Goal: Task Accomplishment & Management: Use online tool/utility

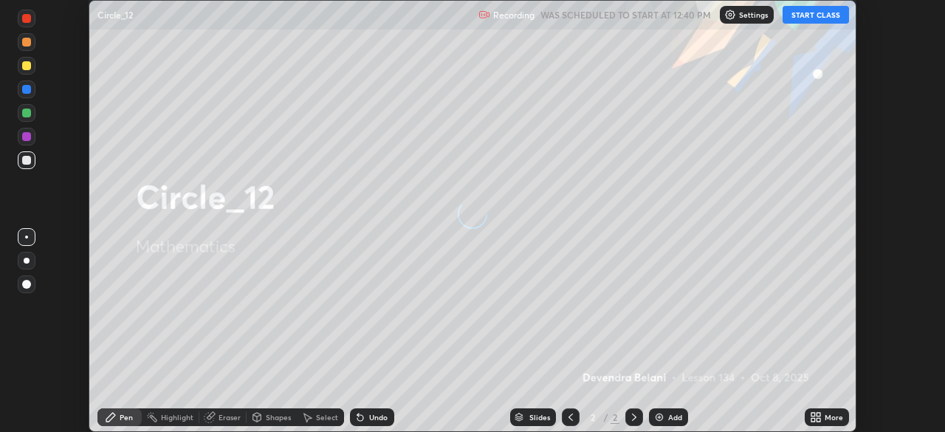
scroll to position [432, 944]
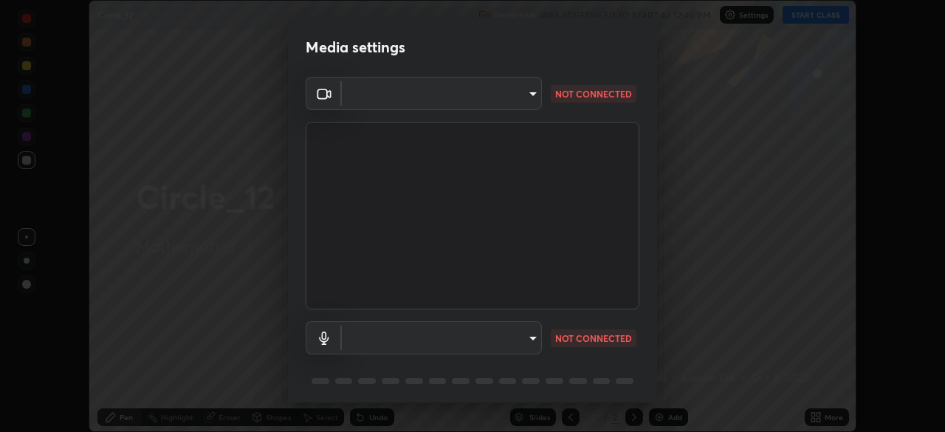
type input "169956ee02bff83e88290bd334d9f7d62b8011cc6533988afed3ac7fe1406afe"
type input "dd94a4ca77a213b08a349485baabbde46d8ff45d4668f85bdc52b8f2f6dde1a0"
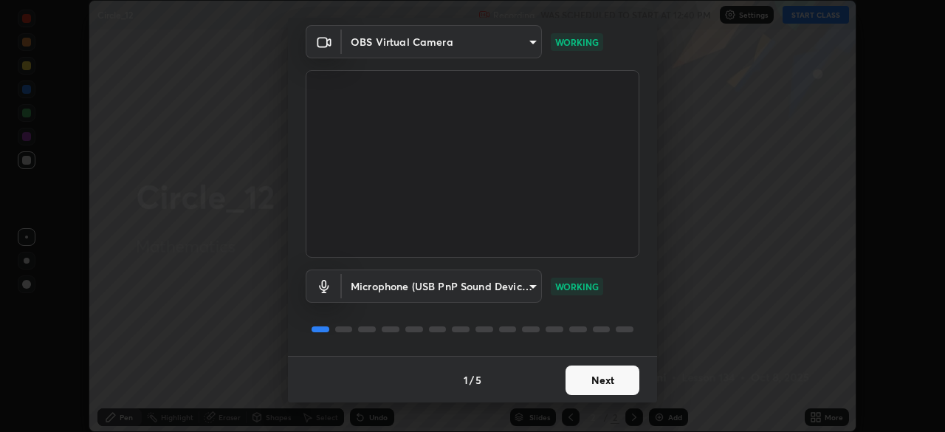
click at [595, 383] on button "Next" at bounding box center [602, 380] width 74 height 30
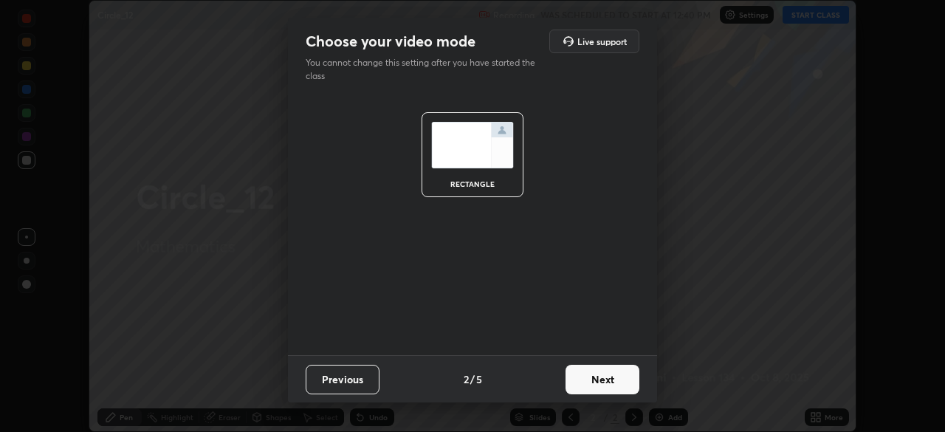
click at [608, 382] on button "Next" at bounding box center [602, 380] width 74 height 30
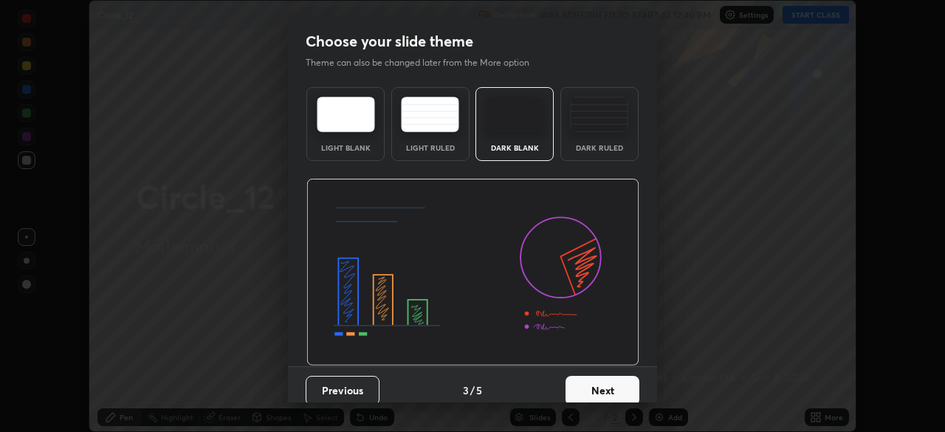
click at [608, 387] on button "Next" at bounding box center [602, 391] width 74 height 30
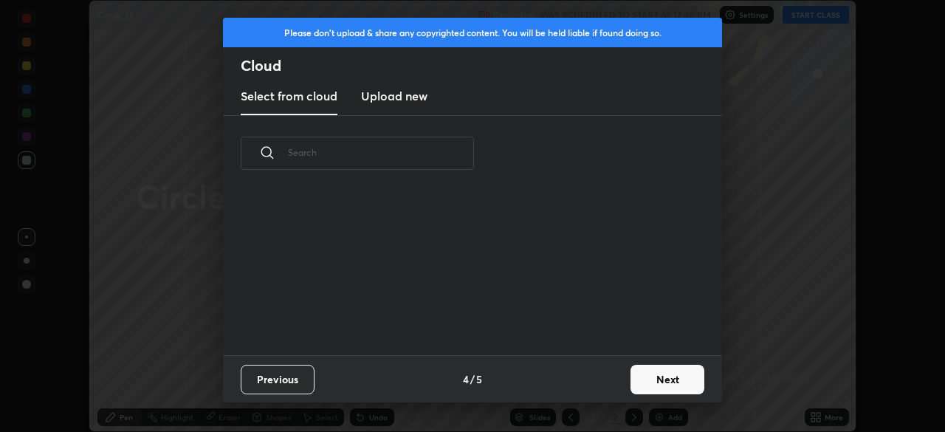
click at [618, 393] on div "Previous 4 / 5 Next" at bounding box center [472, 378] width 499 height 47
click at [655, 385] on button "Next" at bounding box center [667, 380] width 74 height 30
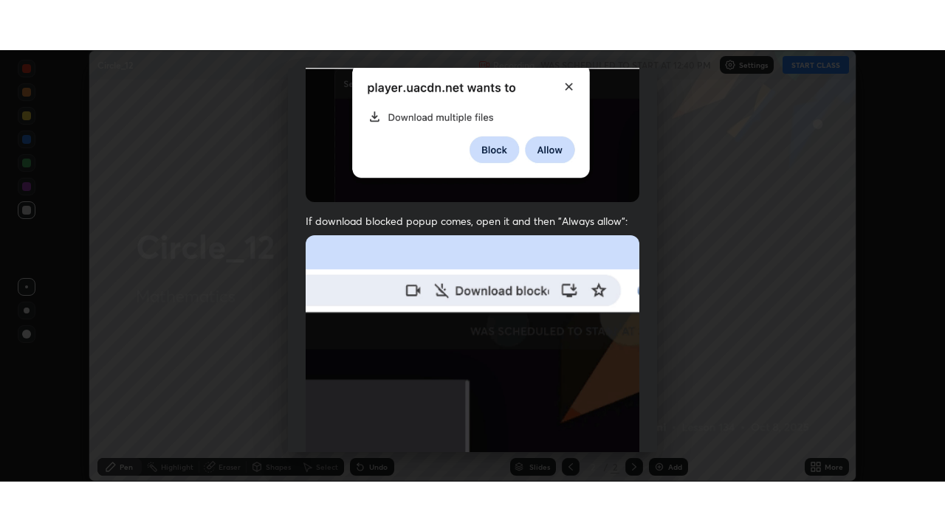
scroll to position [353, 0]
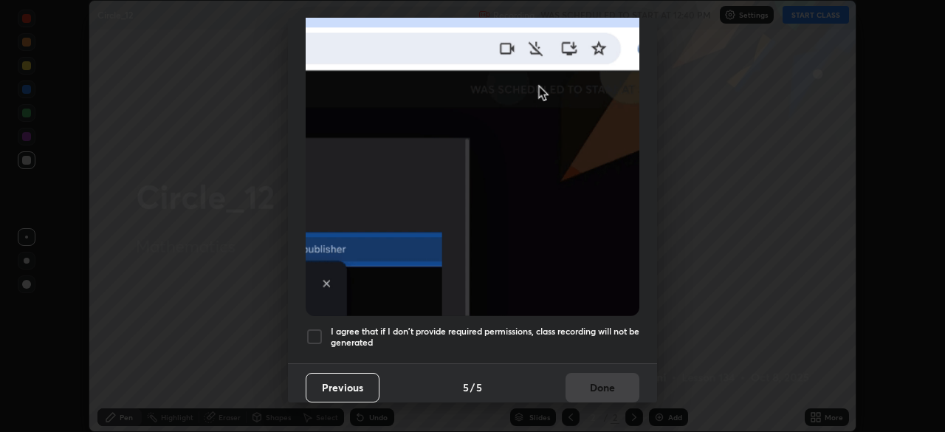
click at [317, 334] on div at bounding box center [315, 337] width 18 height 18
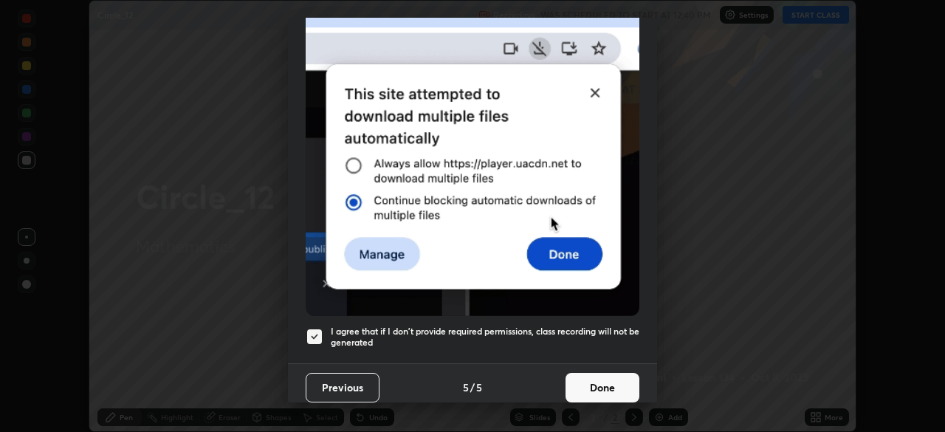
click at [610, 379] on button "Done" at bounding box center [602, 388] width 74 height 30
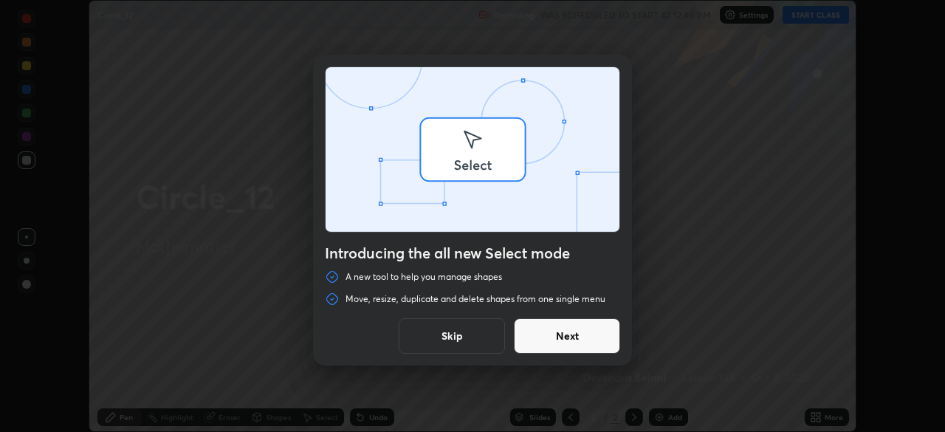
click at [825, 16] on div at bounding box center [472, 216] width 945 height 432
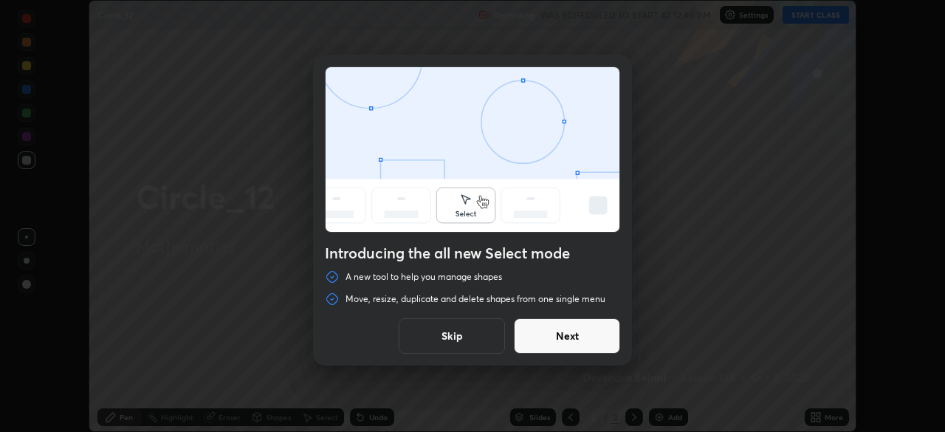
click at [593, 338] on button "Next" at bounding box center [567, 335] width 106 height 35
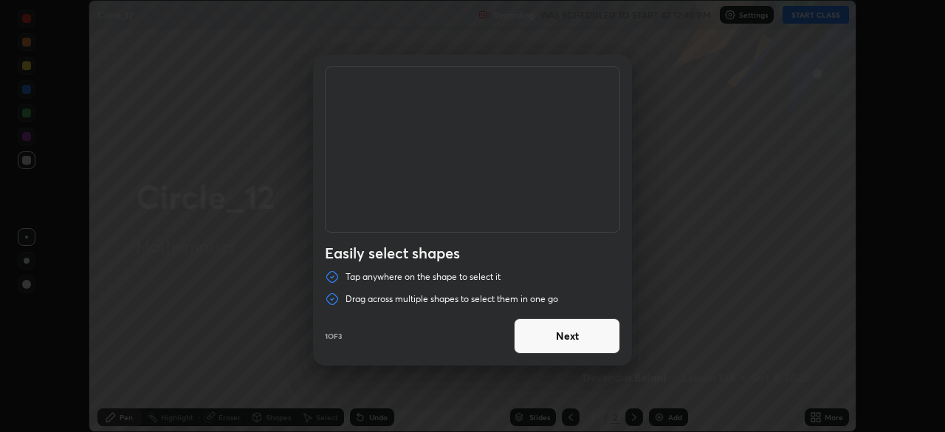
click at [576, 338] on button "Next" at bounding box center [567, 335] width 106 height 35
click at [591, 334] on button "Next" at bounding box center [567, 335] width 106 height 35
click at [591, 338] on button "Done" at bounding box center [567, 335] width 106 height 35
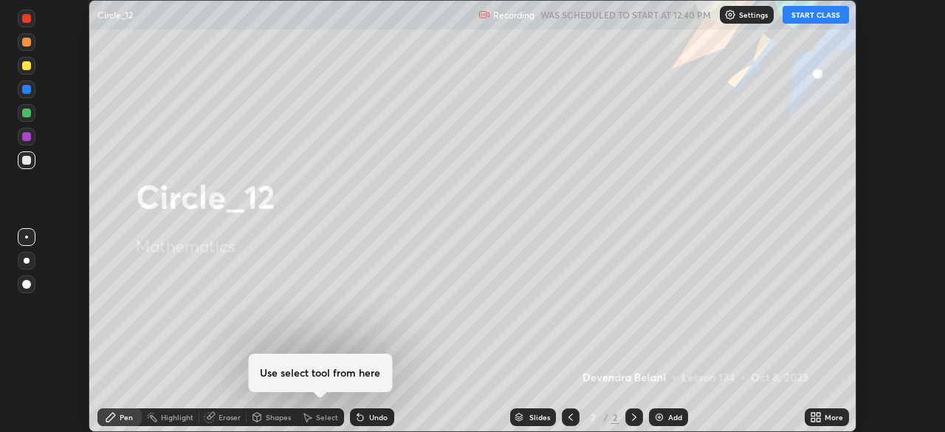
click at [821, 15] on button "START CLASS" at bounding box center [815, 15] width 66 height 18
click at [666, 421] on div "Add" at bounding box center [668, 417] width 39 height 18
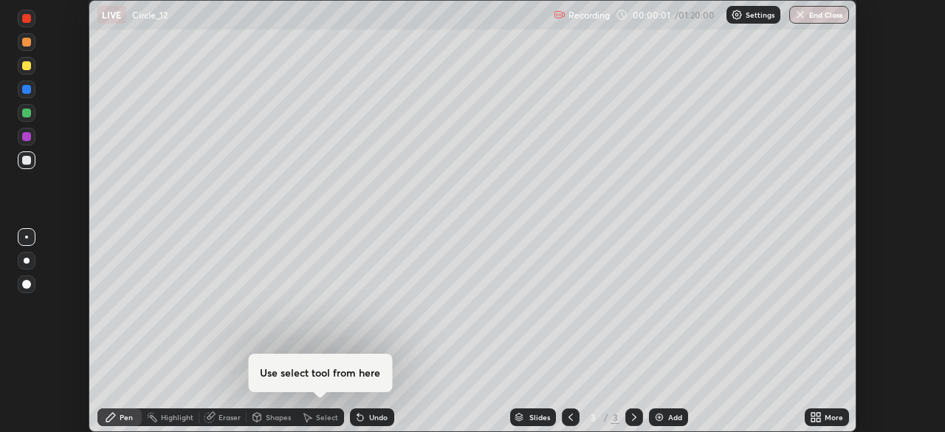
click at [818, 420] on icon at bounding box center [818, 420] width 4 height 4
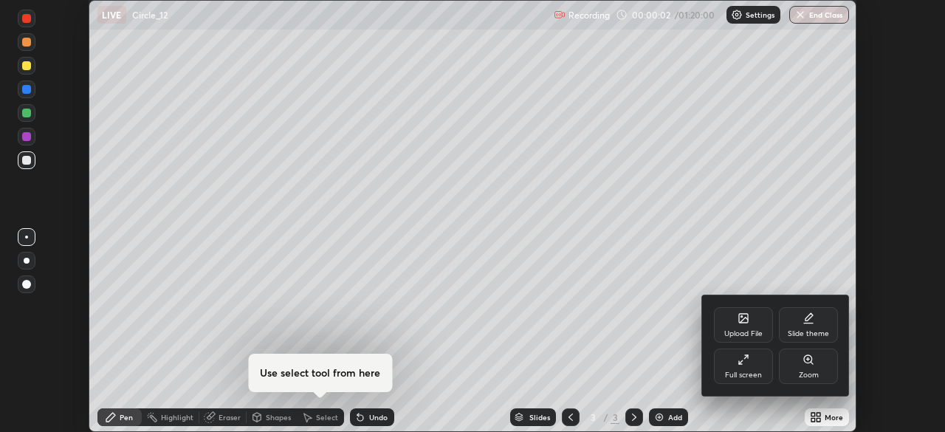
click at [743, 371] on div "Full screen" at bounding box center [743, 374] width 37 height 7
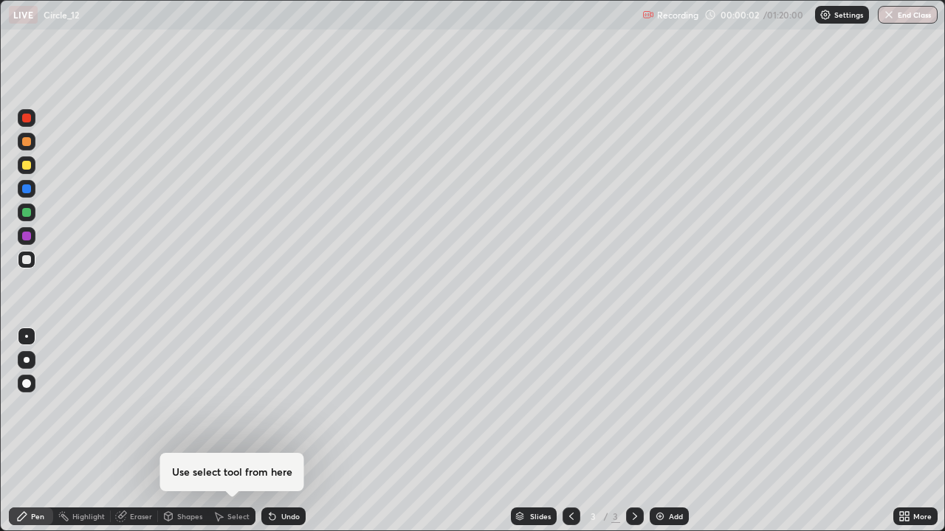
scroll to position [531, 945]
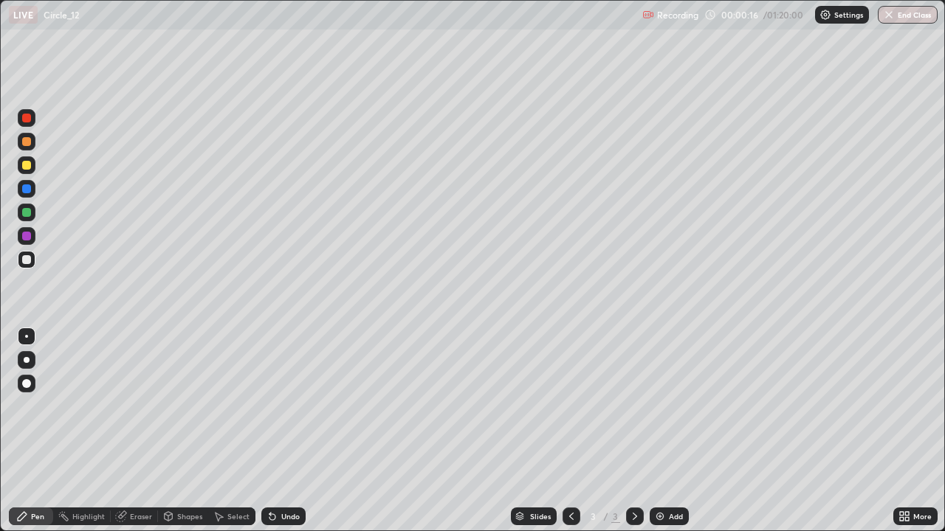
click at [28, 167] on div at bounding box center [26, 165] width 9 height 9
click at [25, 150] on div at bounding box center [27, 142] width 18 height 18
click at [24, 168] on div at bounding box center [26, 165] width 9 height 9
click at [27, 196] on div at bounding box center [27, 189] width 18 height 18
click at [27, 142] on div at bounding box center [26, 141] width 9 height 9
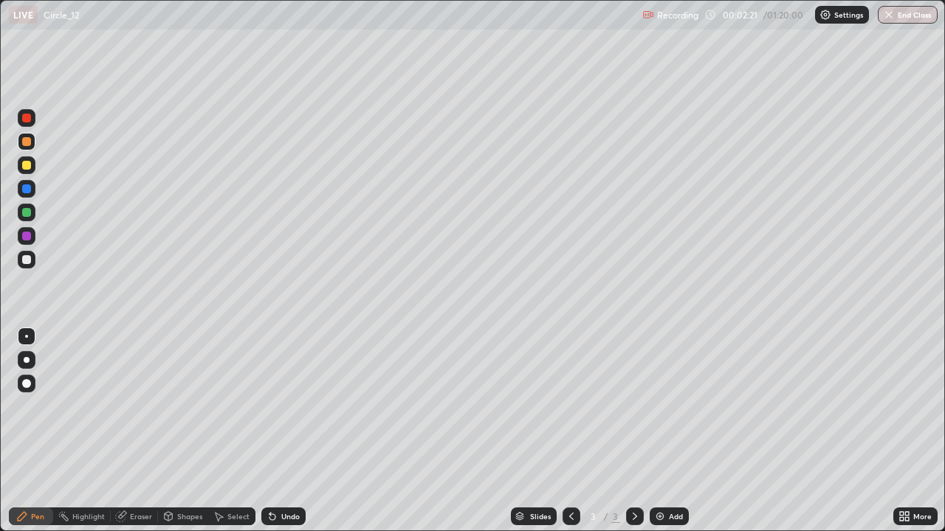
click at [25, 117] on div at bounding box center [26, 118] width 9 height 9
click at [32, 196] on div at bounding box center [27, 189] width 18 height 18
click at [24, 218] on div at bounding box center [27, 213] width 18 height 18
click at [28, 171] on div at bounding box center [27, 165] width 18 height 18
click at [654, 431] on img at bounding box center [660, 517] width 12 height 12
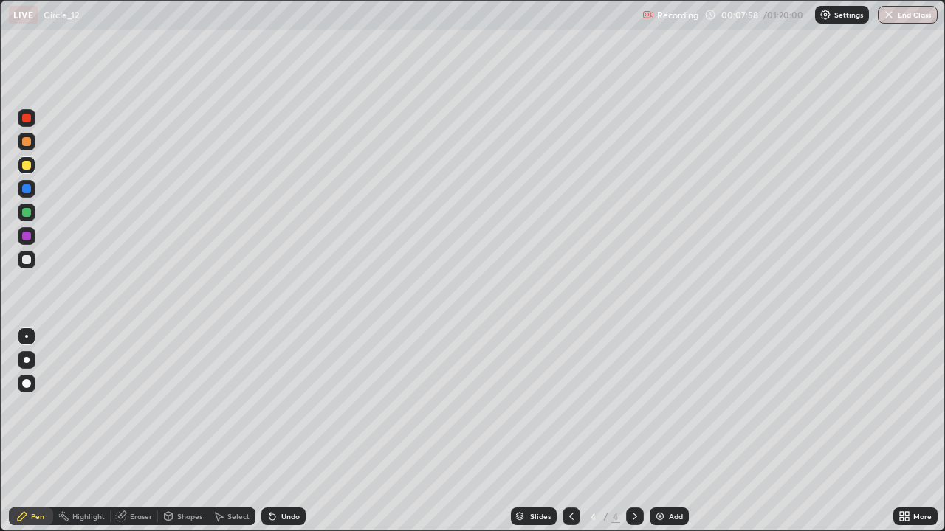
click at [299, 431] on div "Undo" at bounding box center [283, 517] width 44 height 18
click at [284, 431] on div "Undo" at bounding box center [290, 516] width 18 height 7
click at [288, 431] on div "Undo" at bounding box center [290, 516] width 18 height 7
click at [281, 431] on div "Undo" at bounding box center [290, 516] width 18 height 7
click at [278, 431] on div "Undo" at bounding box center [283, 517] width 44 height 18
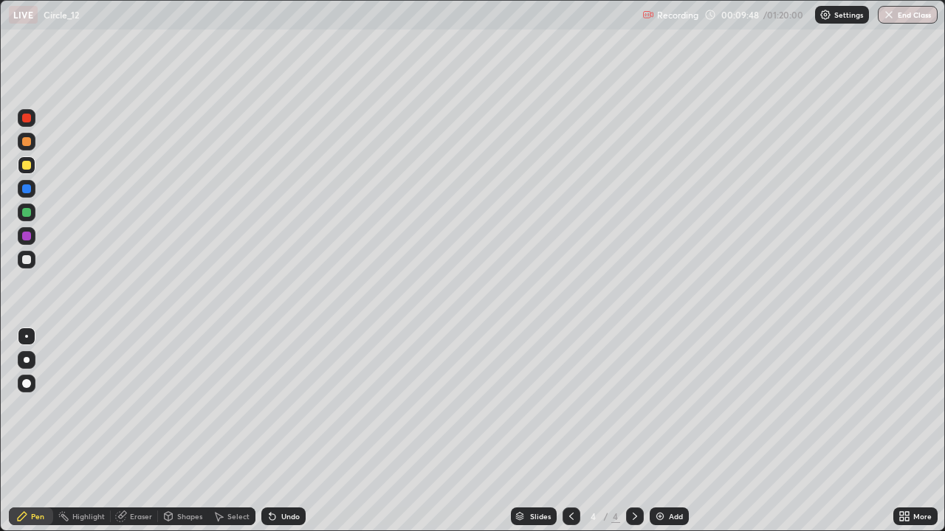
click at [272, 431] on div "Undo" at bounding box center [283, 517] width 44 height 18
click at [29, 143] on div at bounding box center [26, 141] width 9 height 9
click at [27, 189] on div at bounding box center [26, 188] width 9 height 9
click at [30, 118] on div at bounding box center [26, 118] width 9 height 9
click at [23, 215] on div at bounding box center [26, 212] width 9 height 9
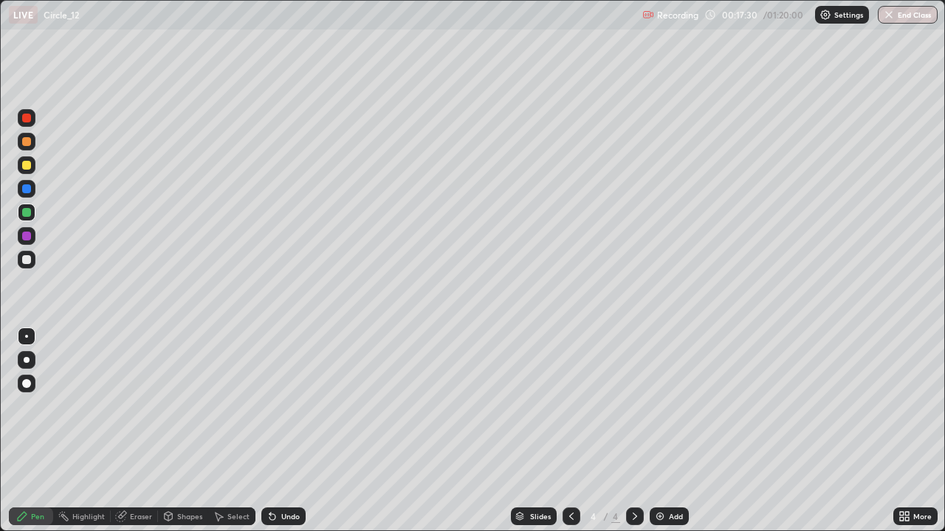
click at [26, 219] on div at bounding box center [27, 213] width 18 height 18
click at [236, 431] on div "Select" at bounding box center [231, 517] width 47 height 18
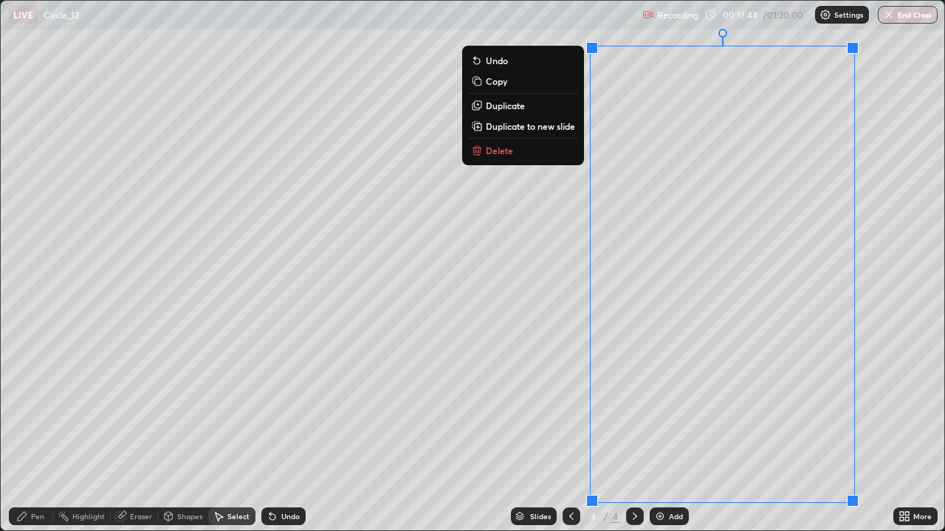
click at [527, 156] on button "Delete" at bounding box center [523, 151] width 110 height 18
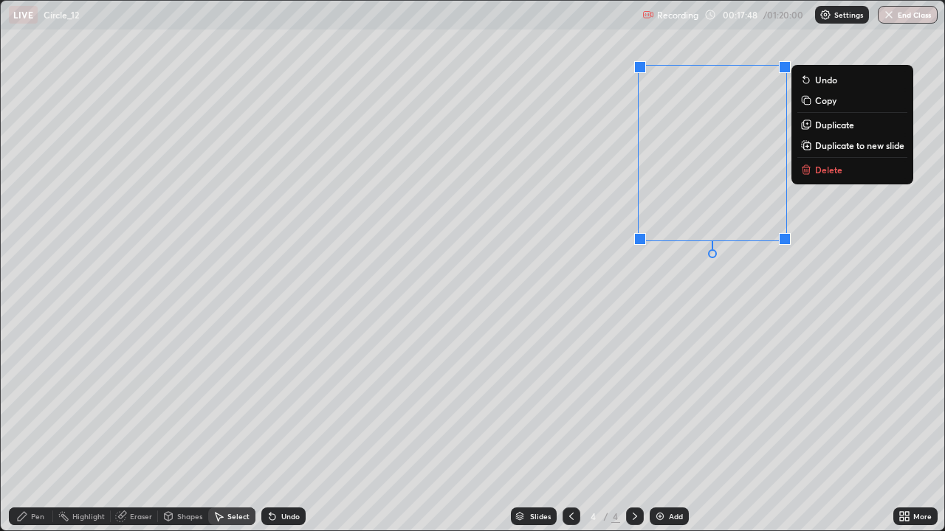
click at [835, 172] on p "Delete" at bounding box center [828, 170] width 27 height 12
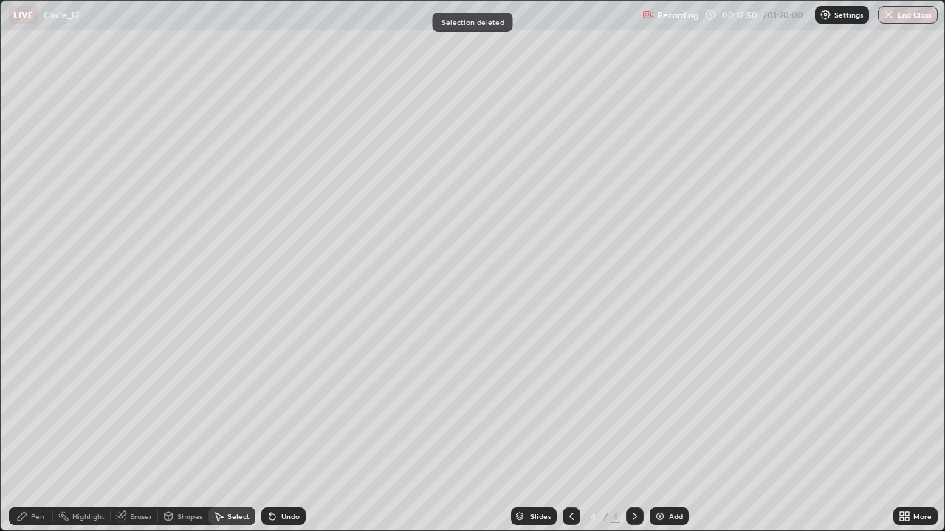
click at [43, 431] on div "Pen" at bounding box center [37, 516] width 13 height 7
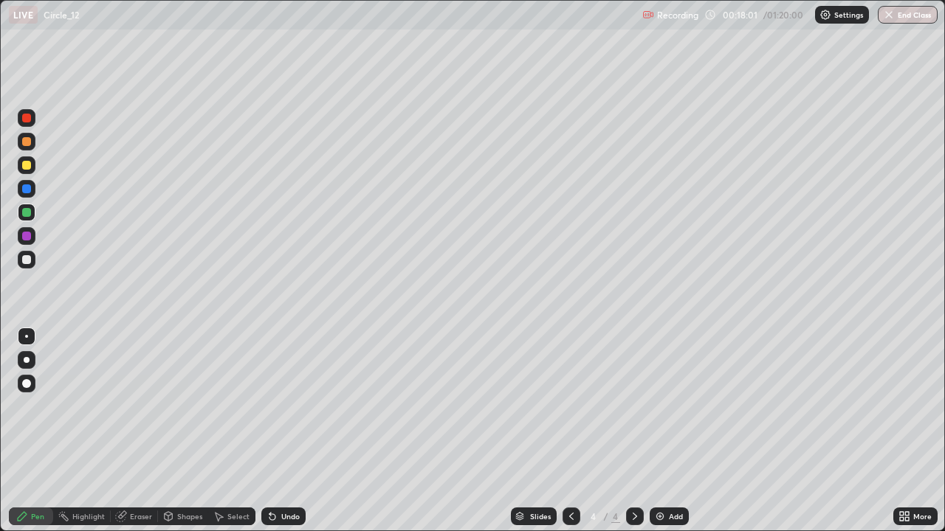
click at [290, 431] on div "Undo" at bounding box center [290, 516] width 18 height 7
click at [293, 431] on div "Undo" at bounding box center [283, 517] width 44 height 18
click at [24, 165] on div at bounding box center [26, 165] width 9 height 9
click at [27, 119] on div at bounding box center [26, 118] width 9 height 9
click at [30, 135] on div at bounding box center [27, 142] width 18 height 18
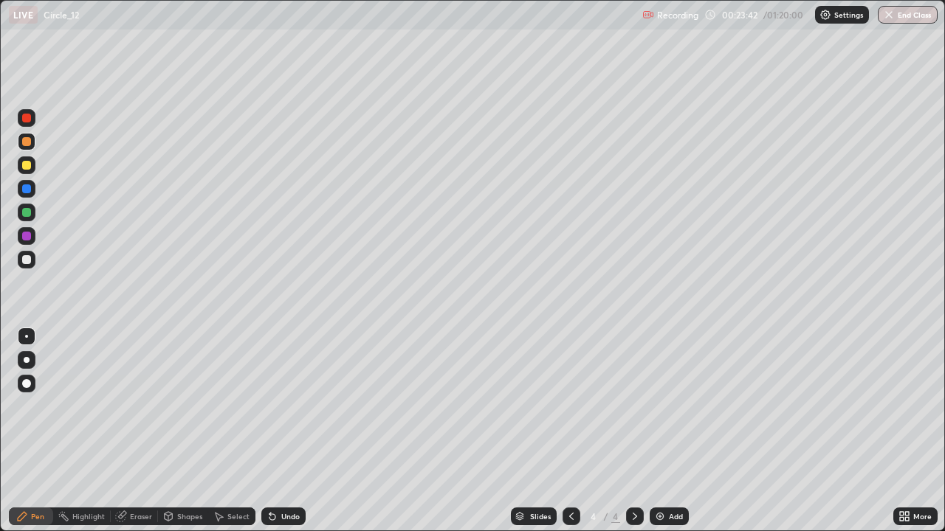
click at [27, 118] on div at bounding box center [26, 118] width 9 height 9
click at [25, 266] on div at bounding box center [27, 260] width 18 height 18
click at [225, 431] on div "Select" at bounding box center [231, 517] width 47 height 18
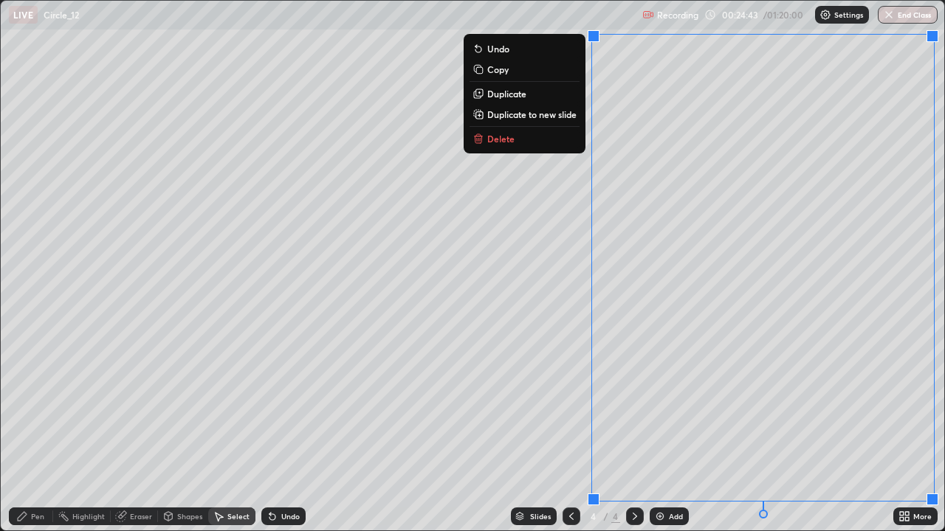
click at [541, 147] on button "Delete" at bounding box center [524, 139] width 110 height 18
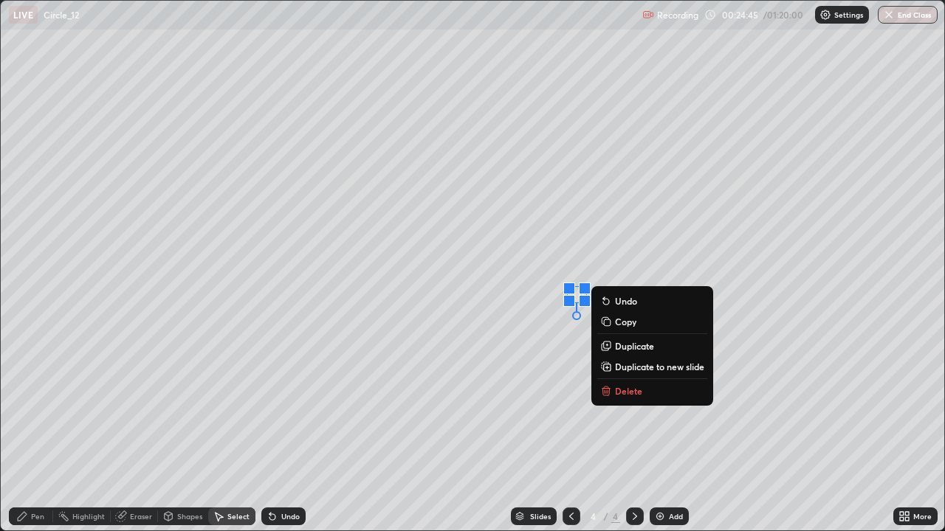
click at [632, 398] on button "Delete" at bounding box center [652, 391] width 110 height 18
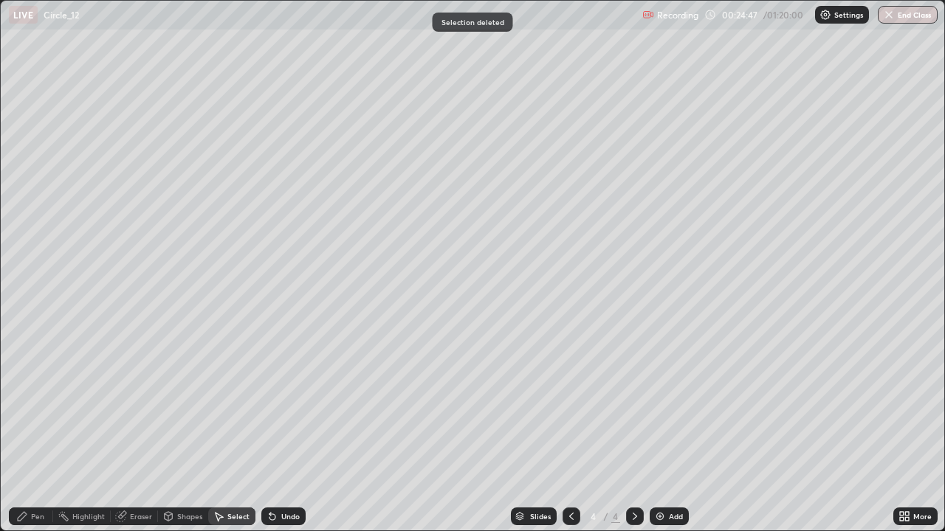
click at [49, 431] on div "Pen" at bounding box center [31, 517] width 44 height 18
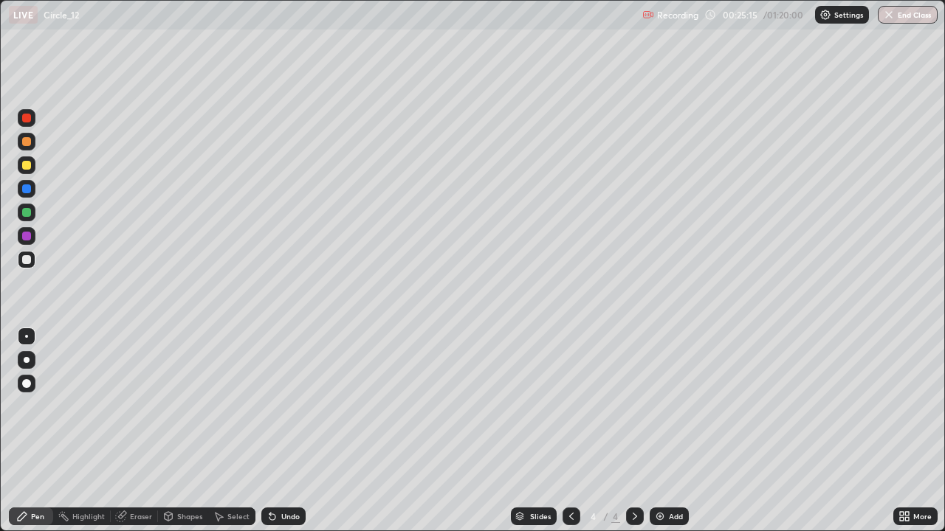
click at [28, 159] on div at bounding box center [27, 165] width 18 height 18
click at [654, 431] on img at bounding box center [660, 517] width 12 height 12
click at [31, 218] on div at bounding box center [27, 213] width 18 height 18
click at [287, 431] on div "Undo" at bounding box center [290, 516] width 18 height 7
click at [281, 431] on div "Undo" at bounding box center [290, 516] width 18 height 7
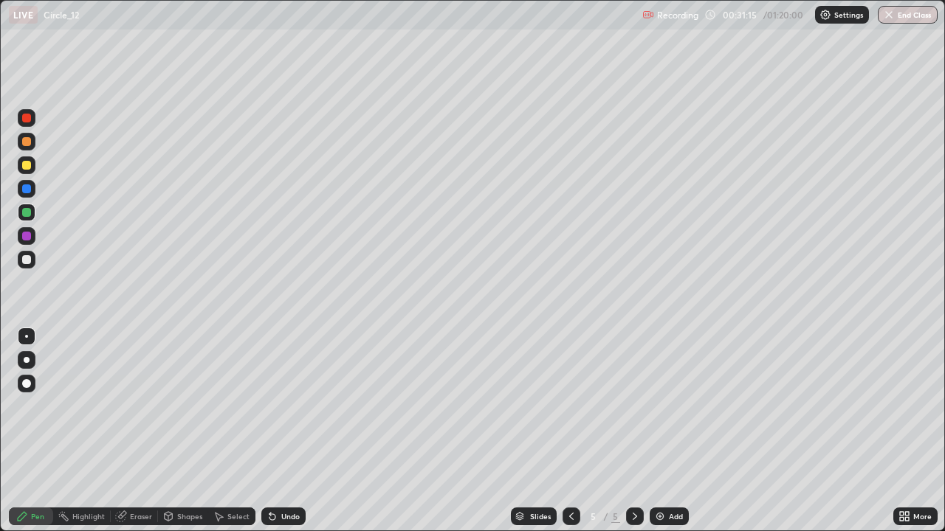
click at [286, 431] on div "Undo" at bounding box center [290, 516] width 18 height 7
click at [288, 431] on div "Undo" at bounding box center [283, 517] width 44 height 18
click at [283, 431] on div "Undo" at bounding box center [290, 516] width 18 height 7
click at [35, 259] on div at bounding box center [27, 260] width 18 height 18
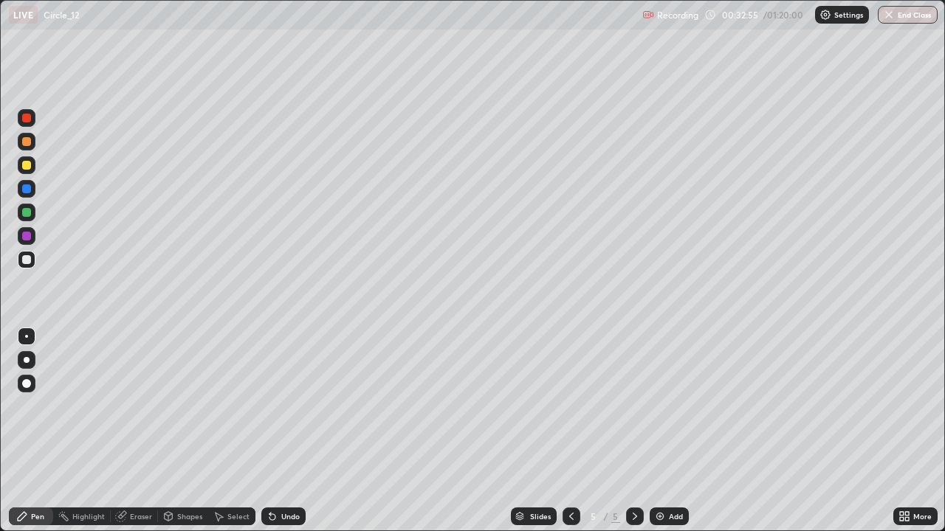
click at [32, 214] on div at bounding box center [27, 213] width 18 height 18
click at [27, 148] on div at bounding box center [27, 142] width 18 height 18
click at [657, 431] on img at bounding box center [660, 517] width 12 height 12
click at [24, 126] on div at bounding box center [27, 118] width 18 height 18
click at [28, 167] on div at bounding box center [26, 165] width 9 height 9
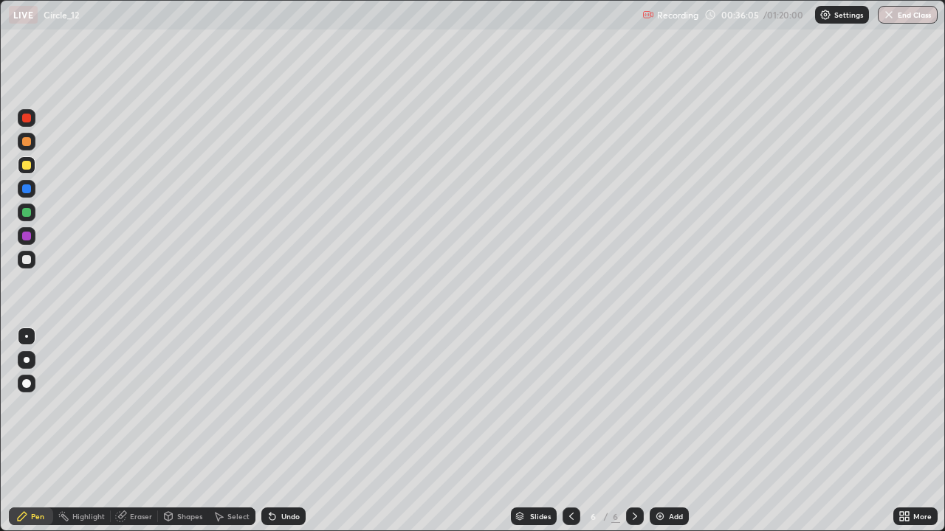
click at [28, 263] on div at bounding box center [26, 259] width 9 height 9
click at [26, 145] on div at bounding box center [26, 141] width 9 height 9
click at [292, 431] on div "Undo" at bounding box center [290, 516] width 18 height 7
click at [294, 431] on div "Undo" at bounding box center [290, 516] width 18 height 7
click at [298, 431] on div "Undo" at bounding box center [283, 517] width 44 height 18
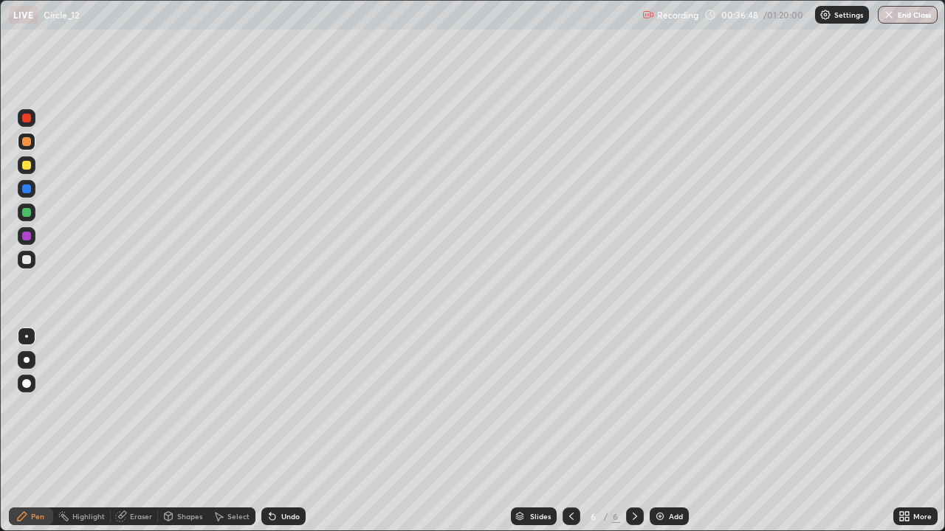
click at [297, 431] on div "Undo" at bounding box center [290, 516] width 18 height 7
click at [295, 431] on div "Undo" at bounding box center [290, 516] width 18 height 7
click at [650, 431] on div "Add" at bounding box center [668, 517] width 39 height 18
click at [277, 431] on div "Undo" at bounding box center [283, 517] width 44 height 18
click at [279, 431] on div "Undo" at bounding box center [283, 517] width 44 height 18
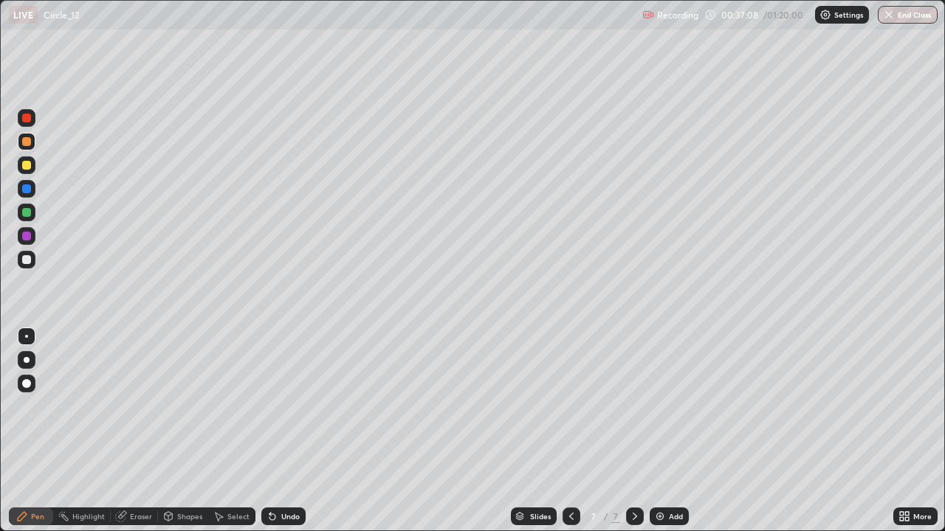
click at [285, 431] on div "Undo" at bounding box center [283, 517] width 44 height 18
click at [286, 431] on div "Undo" at bounding box center [283, 517] width 44 height 18
click at [21, 134] on div at bounding box center [27, 142] width 18 height 18
click at [567, 431] on icon at bounding box center [571, 517] width 12 height 12
click at [29, 261] on div at bounding box center [26, 259] width 9 height 9
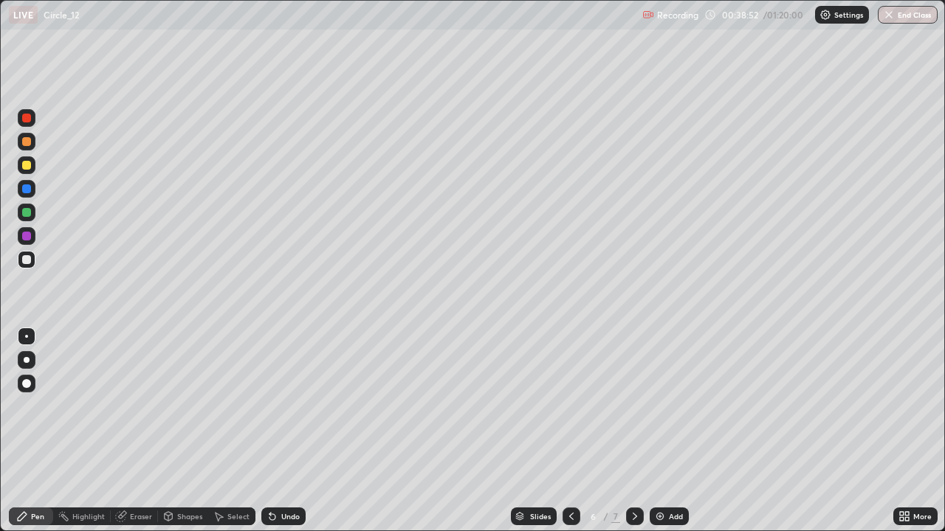
click at [28, 148] on div at bounding box center [27, 142] width 18 height 18
click at [33, 191] on div at bounding box center [27, 189] width 18 height 18
click at [28, 124] on div at bounding box center [27, 118] width 18 height 18
click at [27, 170] on div at bounding box center [27, 165] width 18 height 18
click at [633, 431] on icon at bounding box center [635, 517] width 12 height 12
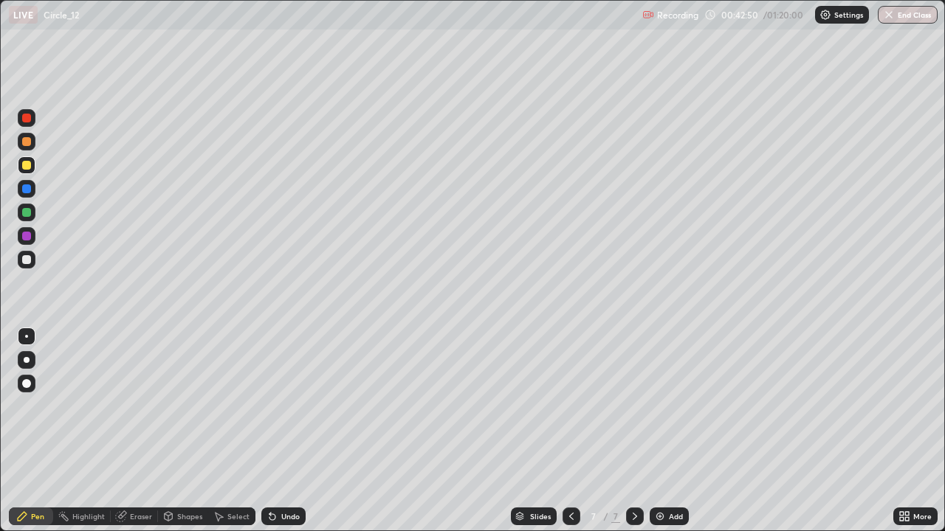
click at [632, 431] on icon at bounding box center [635, 517] width 12 height 12
click at [631, 431] on icon at bounding box center [635, 517] width 12 height 12
click at [658, 431] on img at bounding box center [660, 517] width 12 height 12
click at [26, 148] on div at bounding box center [27, 142] width 18 height 18
click at [27, 119] on div at bounding box center [26, 118] width 9 height 9
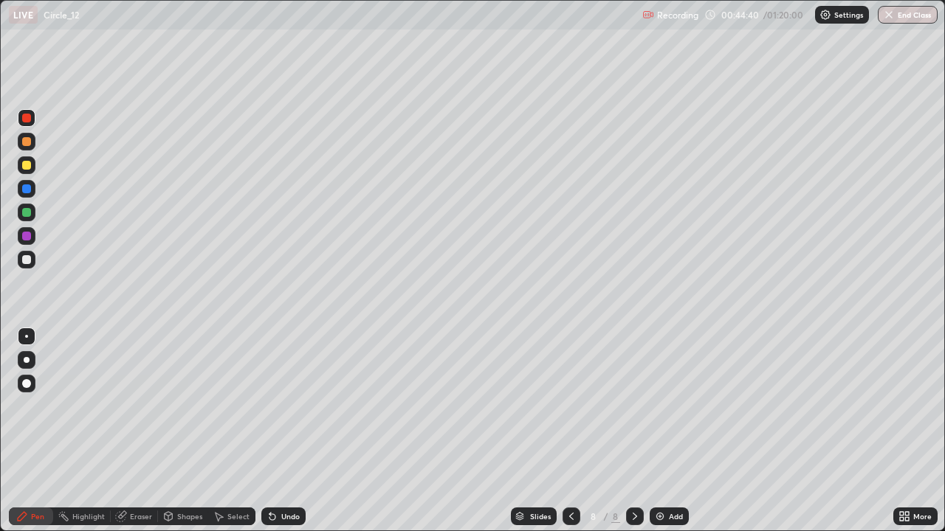
click at [33, 216] on div at bounding box center [27, 213] width 18 height 18
click at [143, 431] on div "Eraser" at bounding box center [141, 516] width 22 height 7
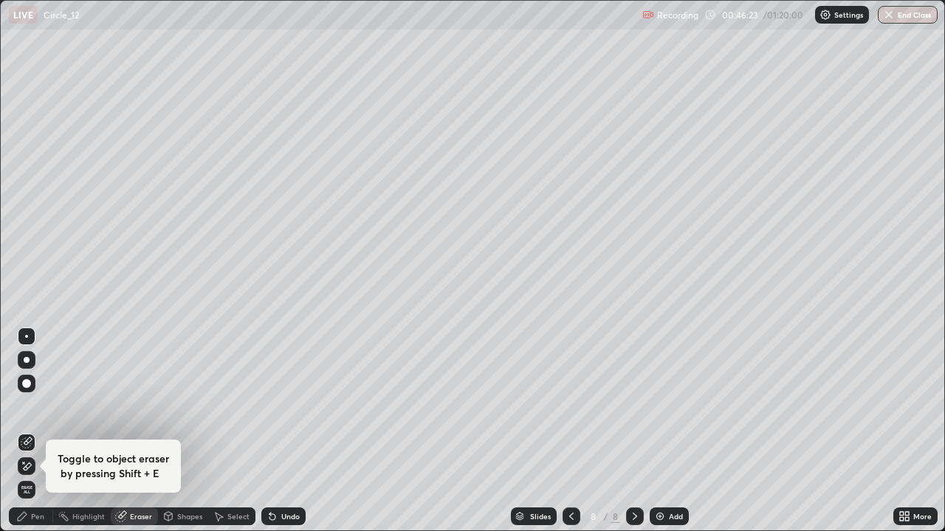
click at [41, 431] on div "Pen" at bounding box center [37, 516] width 13 height 7
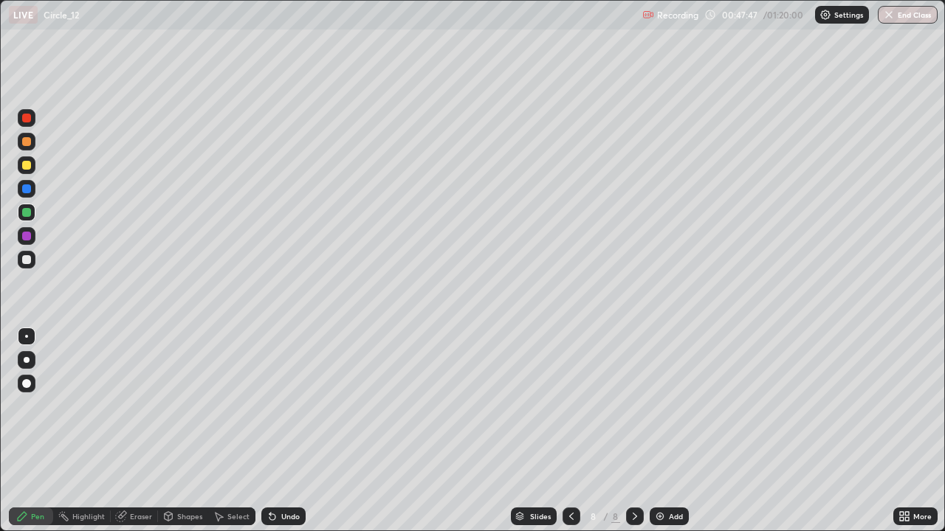
click at [229, 431] on div "Select" at bounding box center [231, 517] width 47 height 18
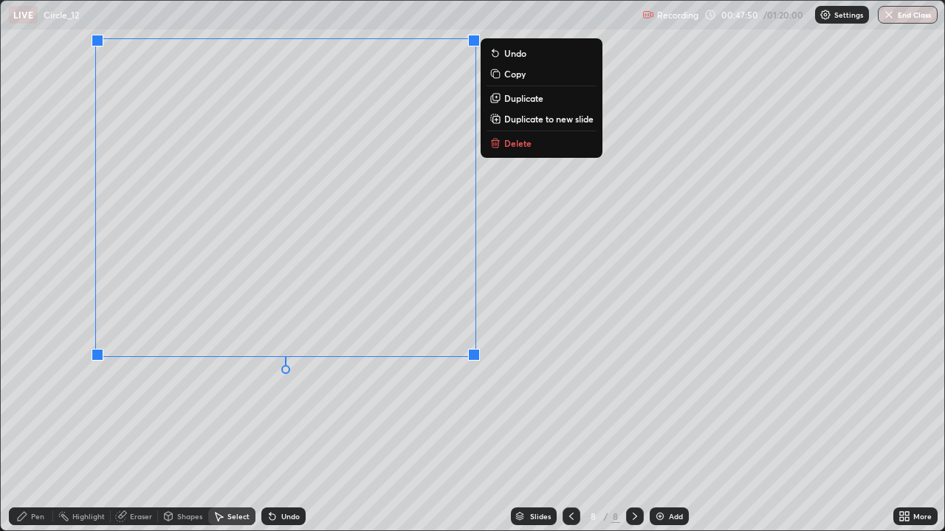
click at [520, 148] on p "Delete" at bounding box center [517, 143] width 27 height 12
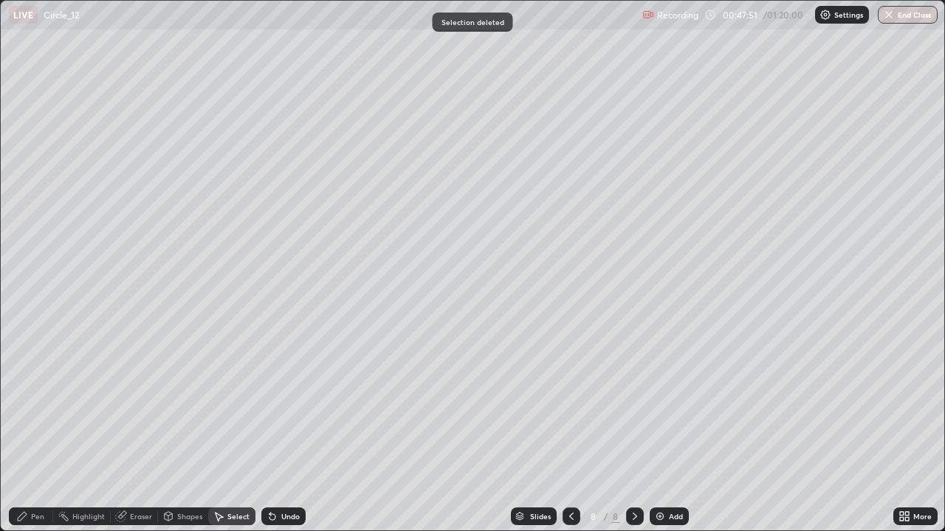
click at [26, 431] on div "Pen" at bounding box center [31, 517] width 44 height 18
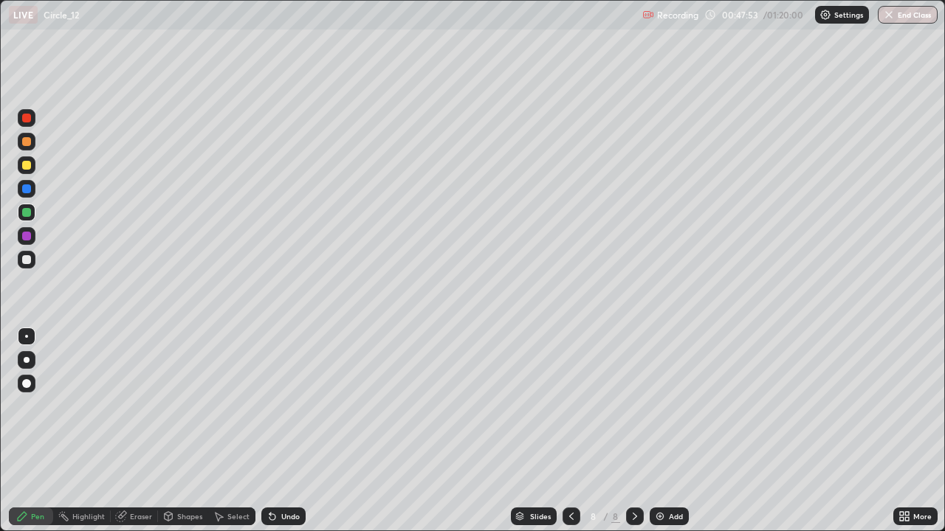
click at [25, 145] on div at bounding box center [26, 141] width 9 height 9
click at [242, 431] on div "Select" at bounding box center [231, 517] width 47 height 18
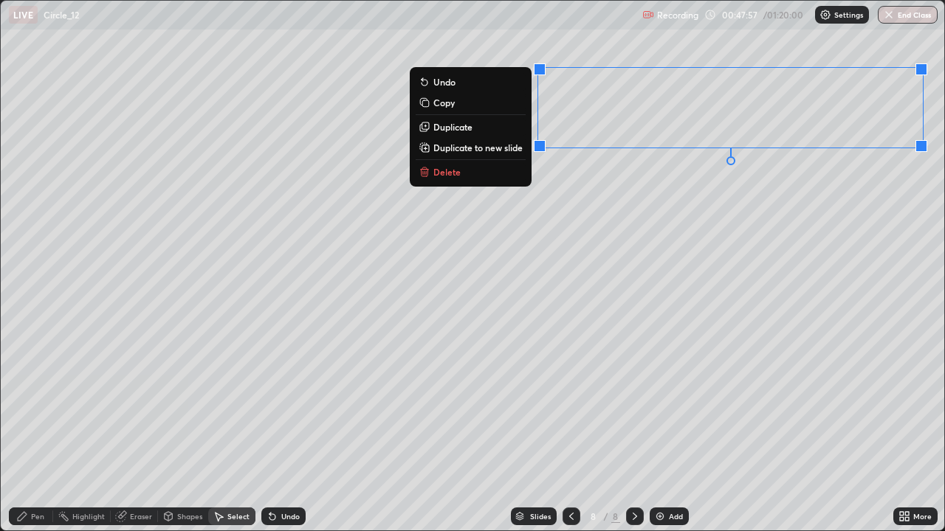
click at [468, 170] on button "Delete" at bounding box center [470, 172] width 110 height 18
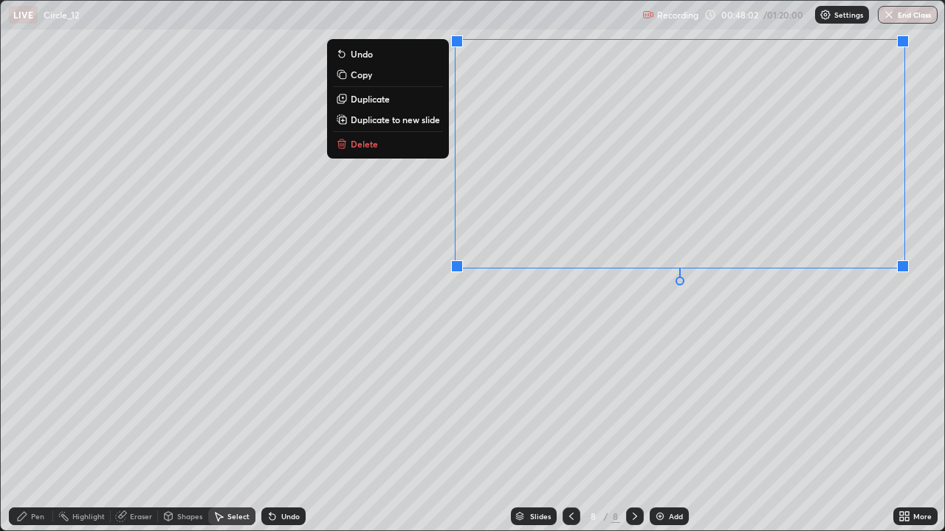
click at [49, 431] on div "Pen" at bounding box center [31, 517] width 44 height 18
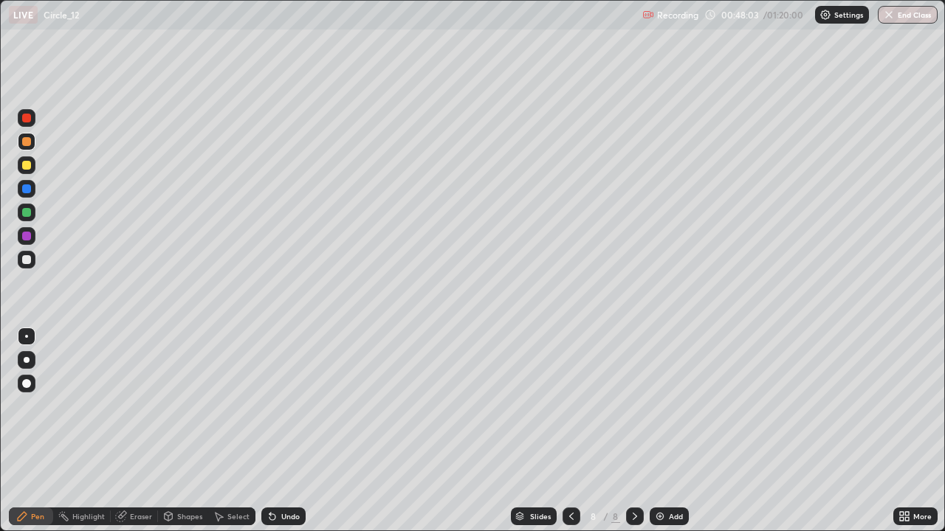
click at [26, 172] on div at bounding box center [27, 165] width 18 height 18
click at [282, 431] on div "Undo" at bounding box center [283, 517] width 44 height 18
click at [289, 431] on div "Undo" at bounding box center [290, 516] width 18 height 7
click at [27, 147] on div at bounding box center [27, 142] width 18 height 18
click at [273, 431] on div "Undo" at bounding box center [283, 517] width 44 height 18
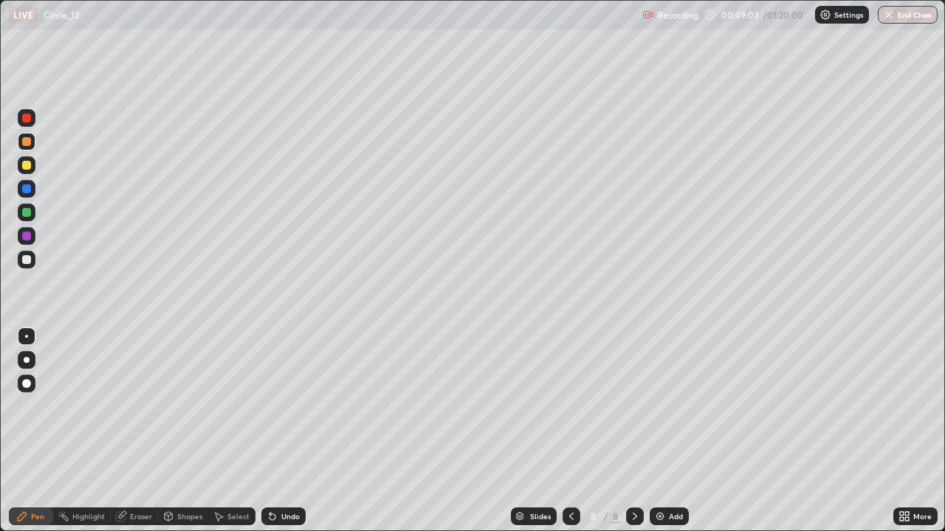
click at [26, 121] on div at bounding box center [26, 118] width 9 height 9
click at [25, 230] on div at bounding box center [27, 236] width 18 height 18
click at [24, 164] on div at bounding box center [26, 165] width 9 height 9
click at [660, 431] on img at bounding box center [660, 517] width 12 height 12
click at [284, 431] on div "Undo" at bounding box center [290, 516] width 18 height 7
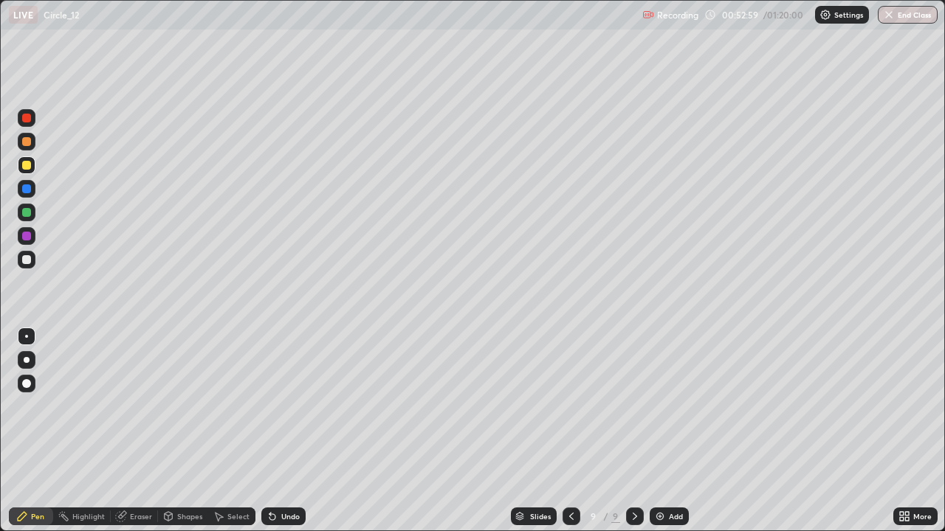
click at [285, 431] on div "Undo" at bounding box center [290, 516] width 18 height 7
click at [283, 431] on div "Undo" at bounding box center [283, 517] width 44 height 18
click at [285, 431] on div "Undo" at bounding box center [283, 517] width 44 height 18
click at [284, 431] on div "Undo" at bounding box center [280, 517] width 50 height 30
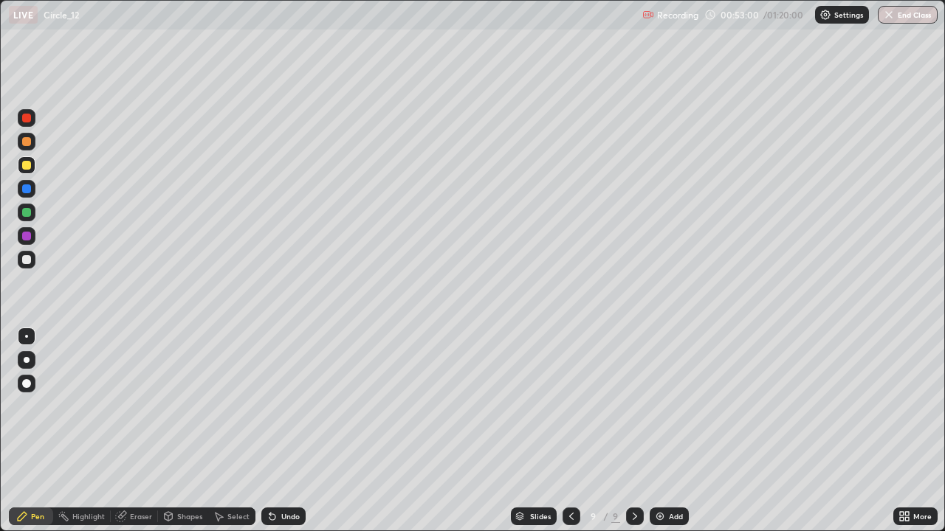
click at [283, 431] on div "Undo" at bounding box center [280, 517] width 50 height 30
click at [285, 431] on div "Undo" at bounding box center [290, 516] width 18 height 7
click at [282, 431] on div "Undo" at bounding box center [290, 516] width 18 height 7
click at [278, 431] on div "Undo" at bounding box center [283, 517] width 44 height 18
click at [277, 431] on div "Undo" at bounding box center [283, 517] width 44 height 18
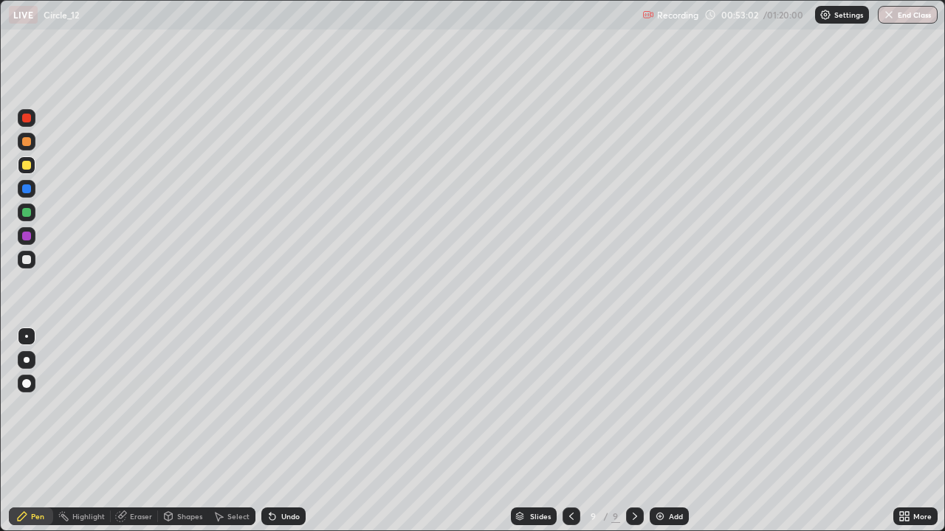
click at [281, 431] on div "Undo" at bounding box center [290, 516] width 18 height 7
click at [276, 431] on div "Undo" at bounding box center [283, 517] width 44 height 18
click at [269, 431] on icon at bounding box center [269, 513] width 1 height 1
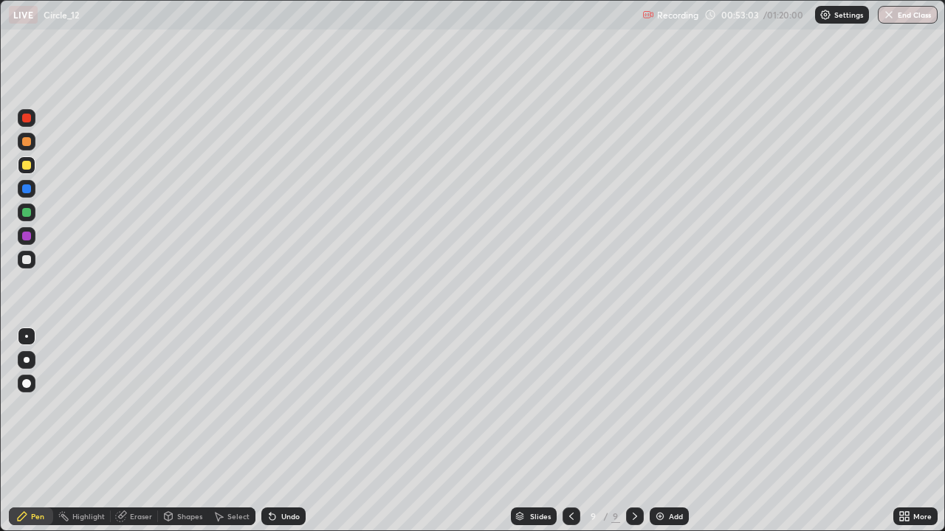
click at [266, 431] on div "Undo" at bounding box center [283, 517] width 44 height 18
click at [128, 431] on div "Eraser" at bounding box center [134, 517] width 47 height 18
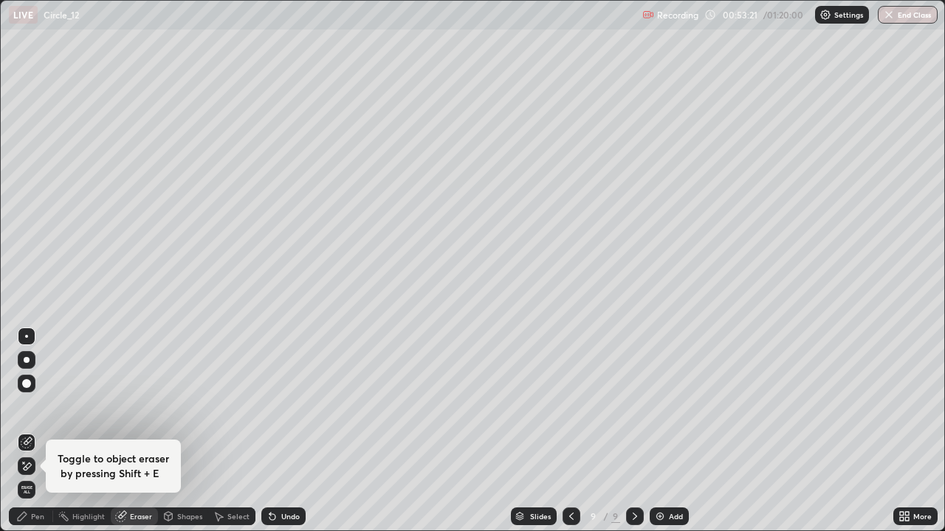
click at [35, 431] on div "Pen" at bounding box center [31, 517] width 44 height 18
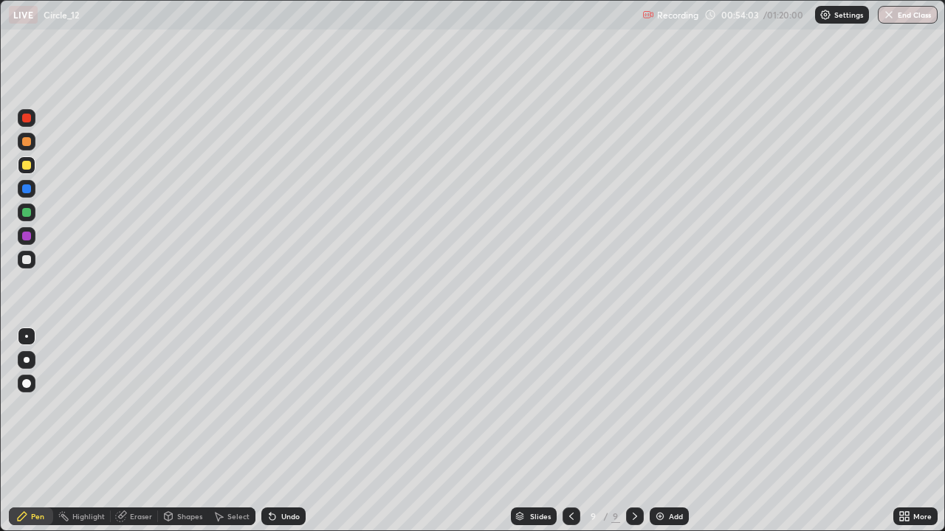
click at [27, 215] on div at bounding box center [26, 212] width 9 height 9
click at [26, 182] on div at bounding box center [27, 189] width 18 height 18
click at [31, 266] on div at bounding box center [27, 260] width 18 height 18
click at [281, 431] on div "Undo" at bounding box center [283, 517] width 44 height 18
click at [27, 139] on div at bounding box center [26, 141] width 9 height 9
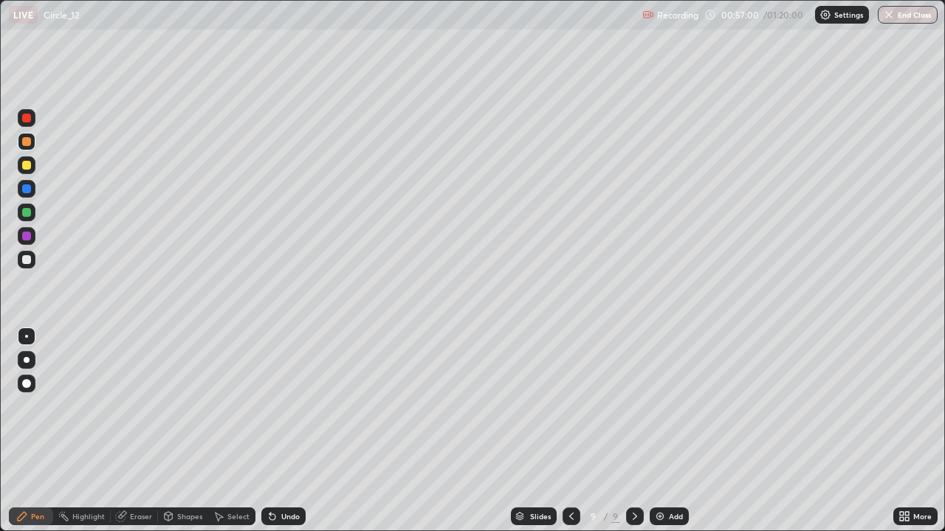
click at [658, 431] on div "Add" at bounding box center [668, 517] width 39 height 18
click at [27, 261] on div at bounding box center [26, 259] width 9 height 9
click at [26, 180] on div at bounding box center [27, 189] width 18 height 18
click at [292, 431] on div "Undo" at bounding box center [283, 517] width 44 height 18
click at [289, 431] on div "Undo" at bounding box center [283, 517] width 44 height 18
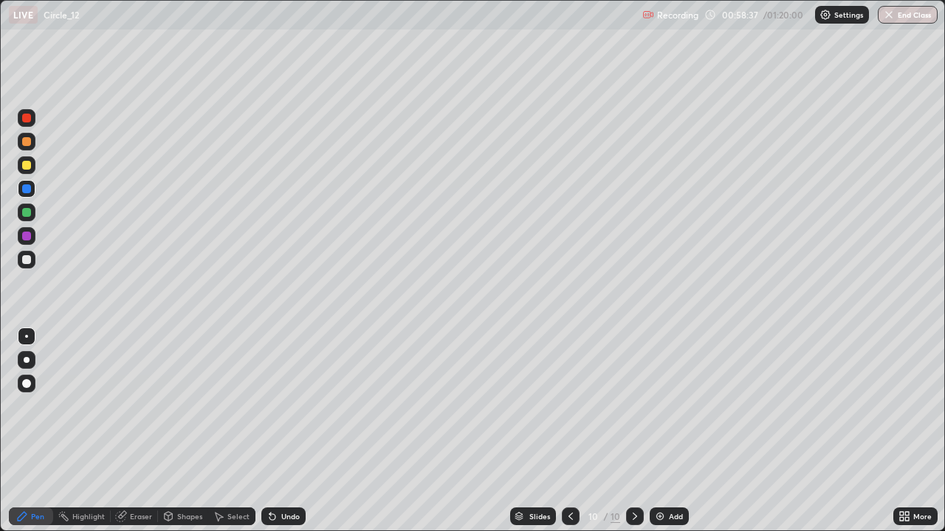
click at [32, 264] on div at bounding box center [27, 260] width 18 height 18
click at [286, 431] on div "Undo" at bounding box center [290, 516] width 18 height 7
click at [277, 431] on div "Undo" at bounding box center [283, 517] width 44 height 18
click at [269, 431] on icon at bounding box center [269, 513] width 1 height 1
click at [19, 164] on div at bounding box center [27, 165] width 18 height 18
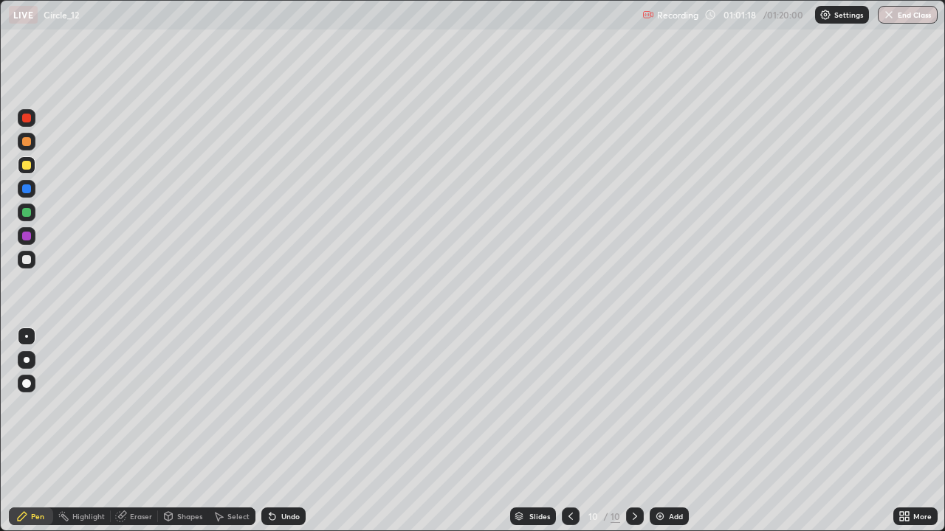
click at [27, 142] on div at bounding box center [26, 141] width 9 height 9
click at [659, 431] on img at bounding box center [660, 517] width 12 height 12
click at [288, 431] on div "Undo" at bounding box center [290, 516] width 18 height 7
click at [282, 431] on div "Undo" at bounding box center [290, 516] width 18 height 7
click at [283, 431] on div "Undo" at bounding box center [283, 517] width 44 height 18
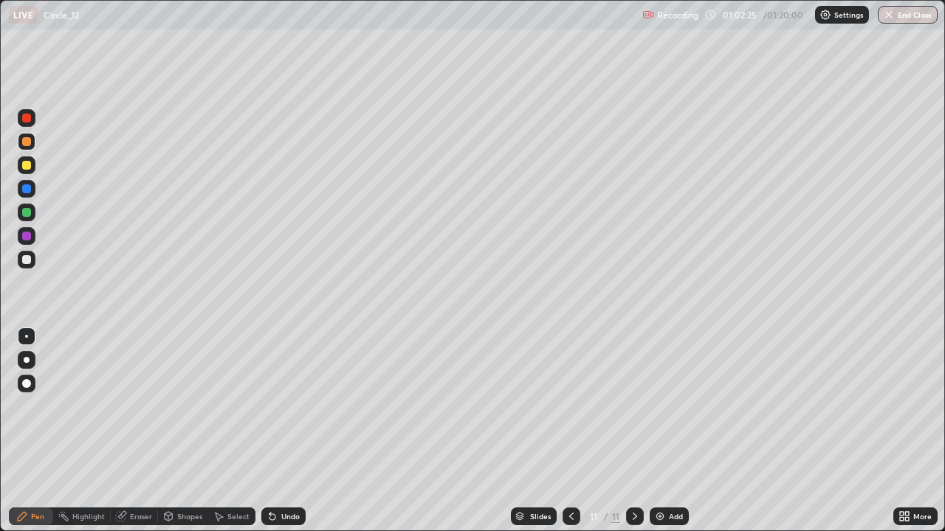
click at [288, 431] on div "Undo" at bounding box center [290, 516] width 18 height 7
click at [289, 431] on div "Undo" at bounding box center [290, 516] width 18 height 7
click at [283, 431] on div "Undo" at bounding box center [290, 516] width 18 height 7
click at [302, 431] on div "Undo" at bounding box center [283, 517] width 44 height 18
click at [296, 431] on div "Undo" at bounding box center [283, 517] width 44 height 18
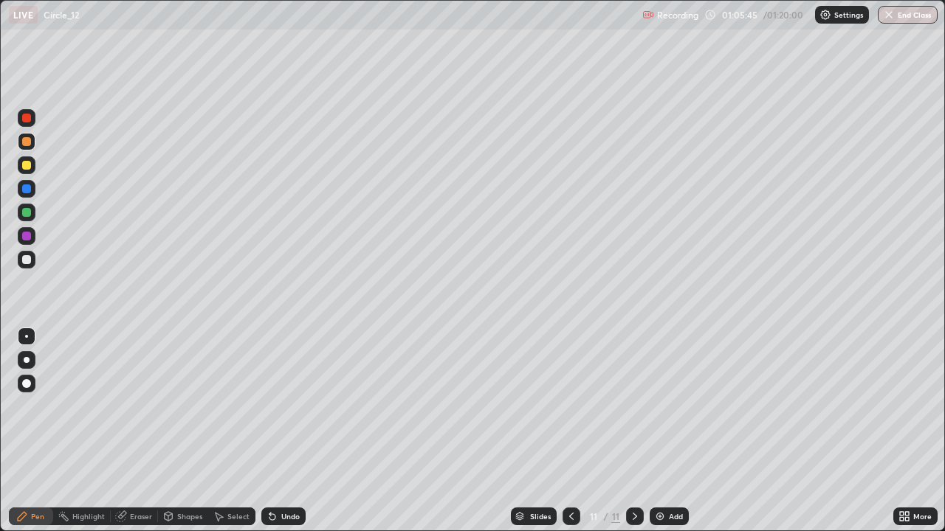
click at [29, 210] on div at bounding box center [26, 212] width 9 height 9
click at [29, 167] on div at bounding box center [26, 165] width 9 height 9
click at [138, 431] on div "Eraser" at bounding box center [141, 516] width 22 height 7
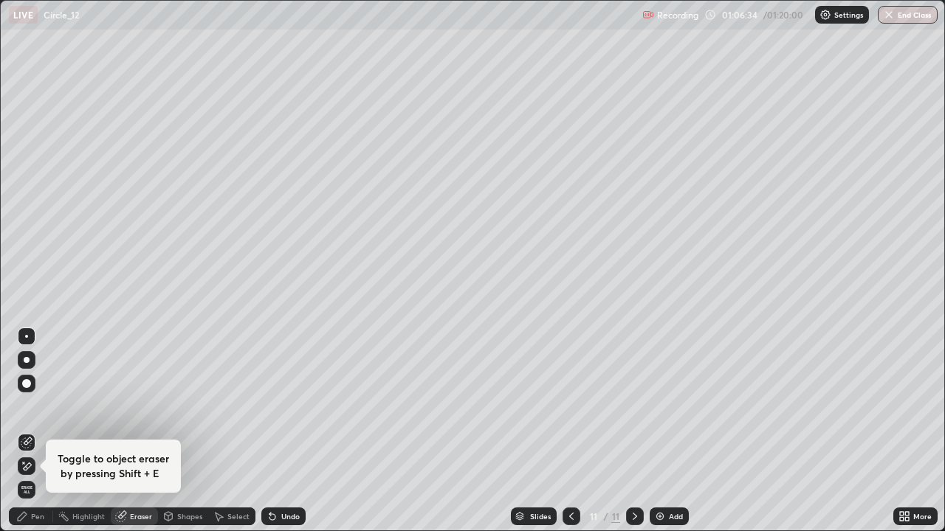
click at [46, 431] on div "Pen" at bounding box center [31, 517] width 44 height 18
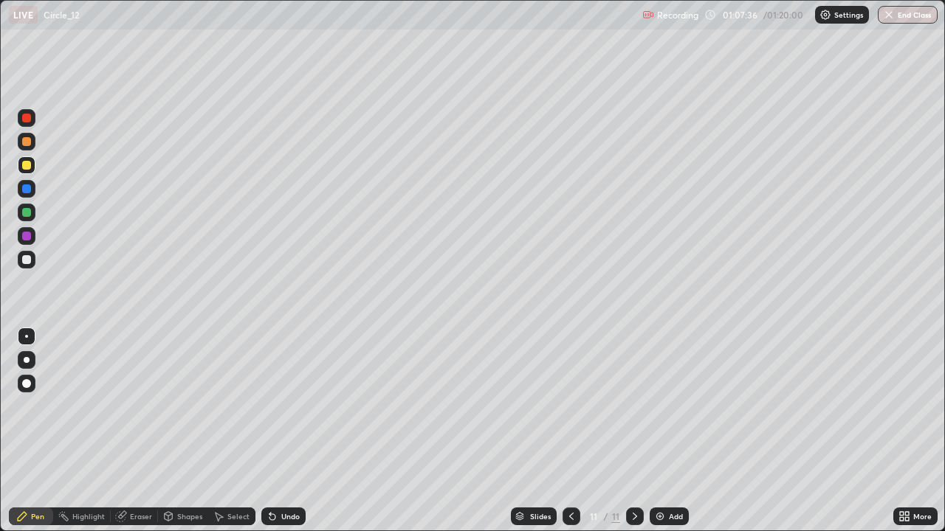
click at [283, 431] on div "Undo" at bounding box center [283, 517] width 44 height 18
click at [277, 431] on div "Undo" at bounding box center [283, 517] width 44 height 18
click at [279, 431] on div "Undo" at bounding box center [283, 517] width 44 height 18
click at [285, 431] on div "Undo" at bounding box center [290, 516] width 18 height 7
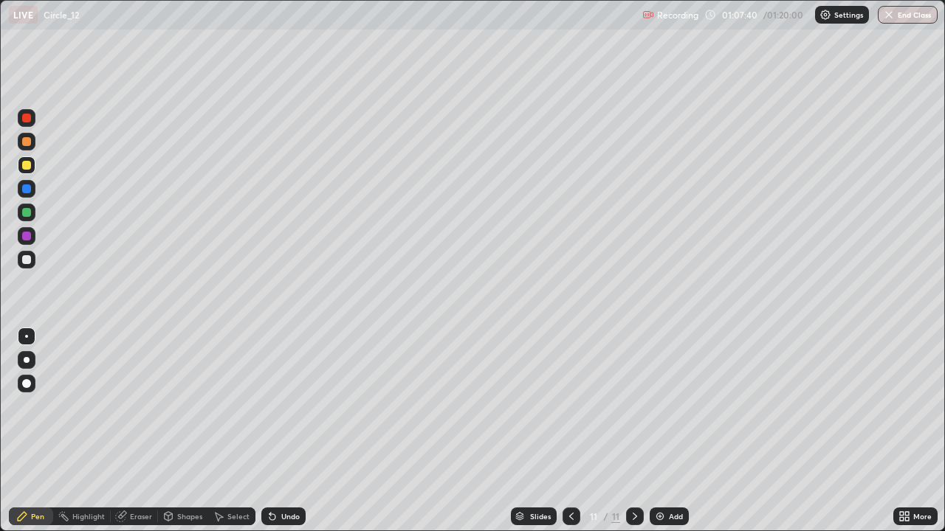
click at [284, 431] on div "Undo" at bounding box center [290, 516] width 18 height 7
click at [142, 431] on div "Eraser" at bounding box center [141, 516] width 22 height 7
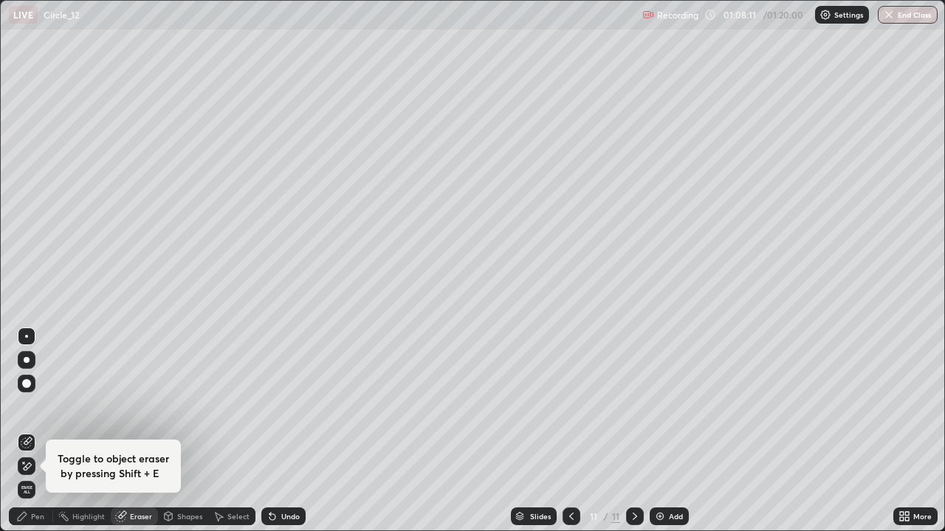
click at [44, 431] on div "Pen" at bounding box center [37, 516] width 13 height 7
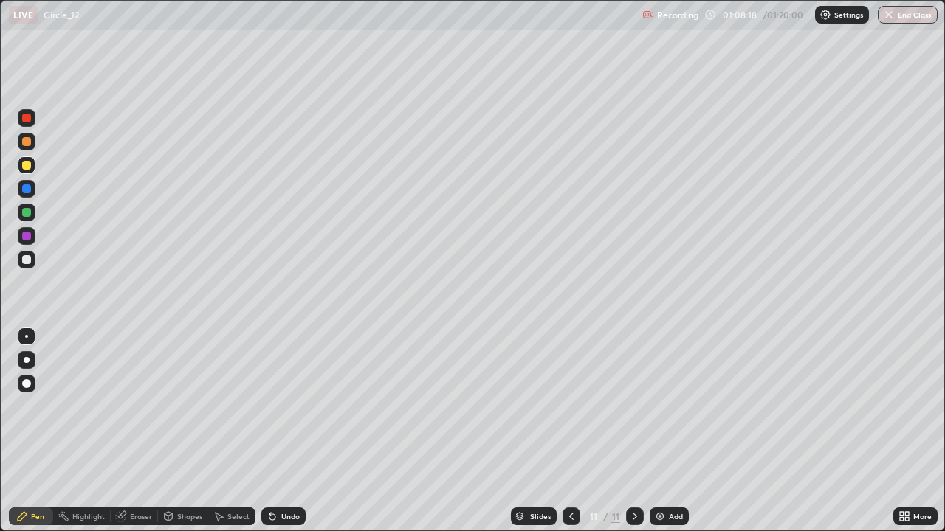
click at [145, 431] on div "Eraser" at bounding box center [141, 516] width 22 height 7
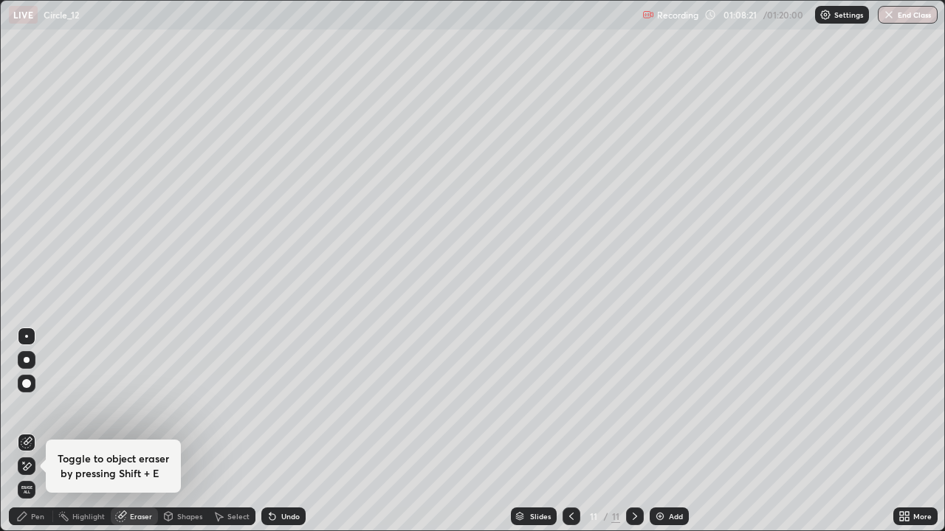
click at [44, 431] on div "Pen" at bounding box center [31, 517] width 44 height 18
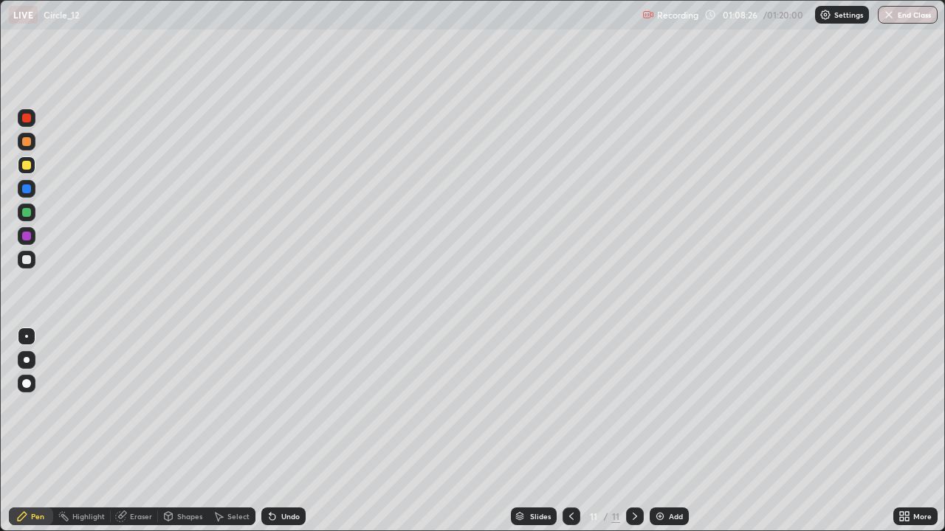
click at [143, 431] on div "Eraser" at bounding box center [141, 516] width 22 height 7
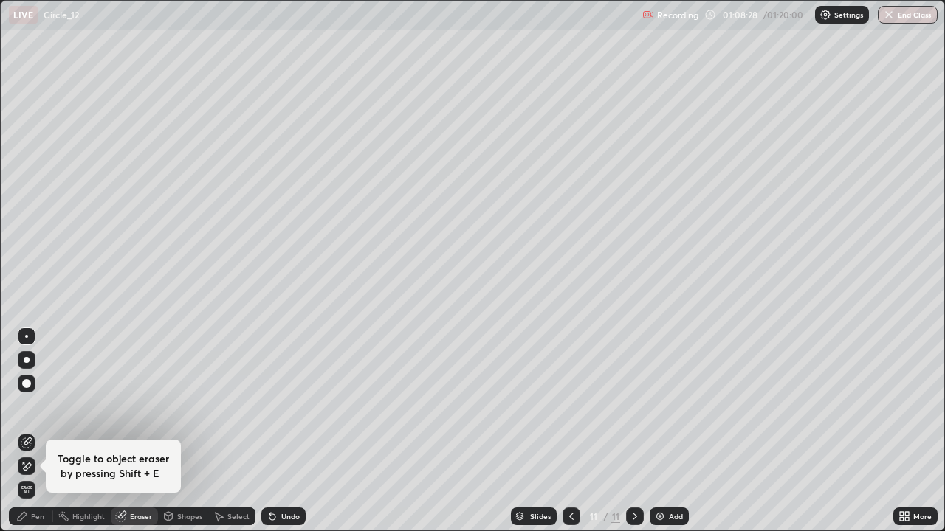
click at [41, 431] on div "Pen" at bounding box center [37, 516] width 13 height 7
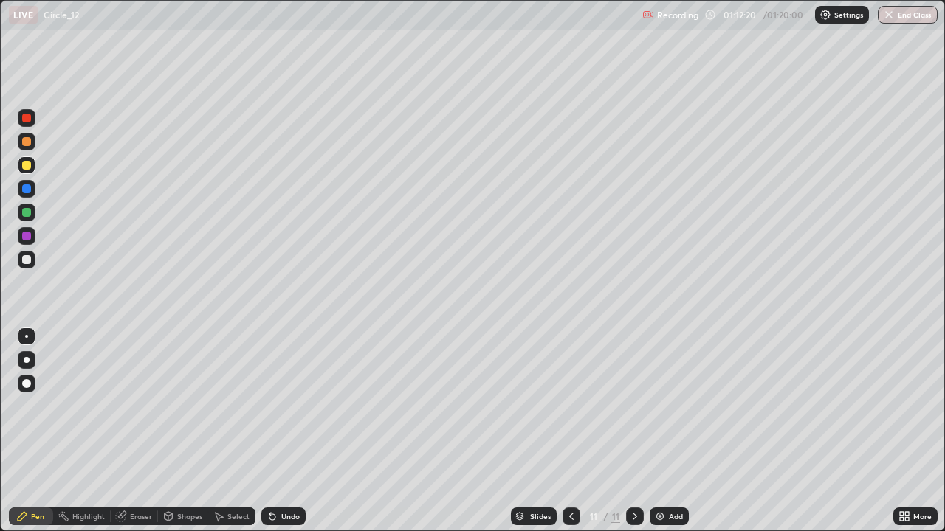
click at [659, 431] on img at bounding box center [660, 517] width 12 height 12
click at [32, 195] on div at bounding box center [27, 189] width 18 height 18
click at [291, 431] on div "Undo" at bounding box center [290, 516] width 18 height 7
click at [280, 431] on div "Undo" at bounding box center [283, 517] width 44 height 18
click at [27, 213] on div at bounding box center [26, 212] width 9 height 9
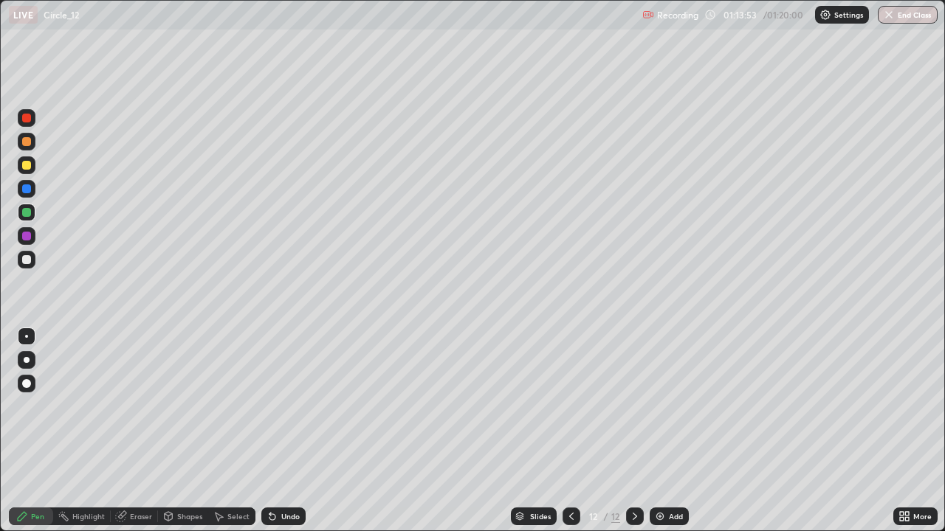
click at [295, 431] on div "Undo" at bounding box center [283, 517] width 44 height 18
click at [294, 431] on div "Undo" at bounding box center [290, 516] width 18 height 7
click at [295, 431] on div "Undo" at bounding box center [283, 517] width 44 height 18
click at [27, 257] on div at bounding box center [26, 259] width 9 height 9
click at [27, 267] on div at bounding box center [27, 260] width 18 height 18
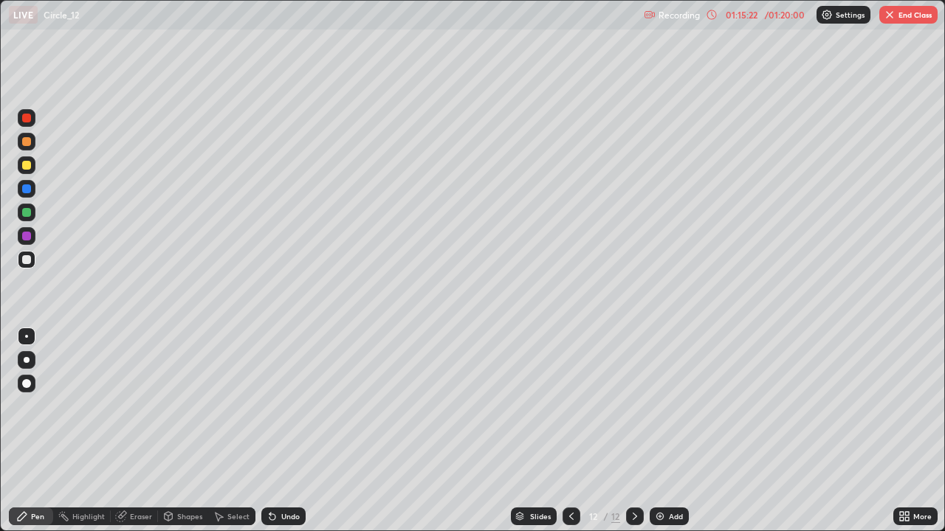
click at [137, 431] on div "Eraser" at bounding box center [134, 517] width 47 height 18
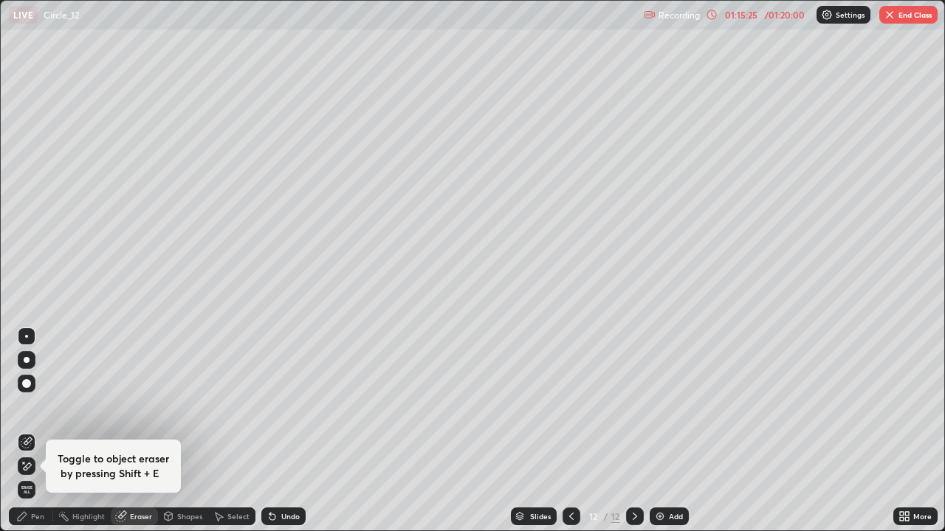
click at [44, 431] on div "Pen" at bounding box center [31, 517] width 44 height 18
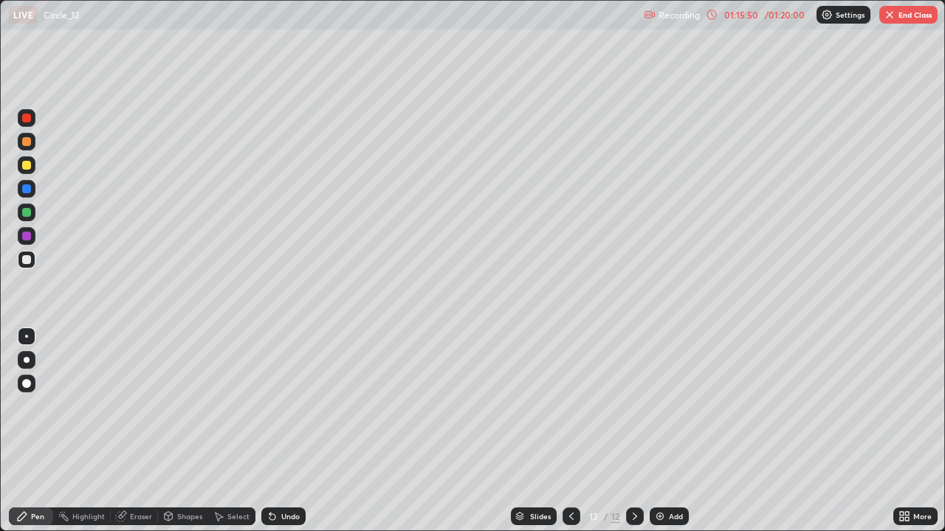
click at [28, 214] on div at bounding box center [26, 212] width 9 height 9
click at [912, 18] on button "End Class" at bounding box center [908, 15] width 58 height 18
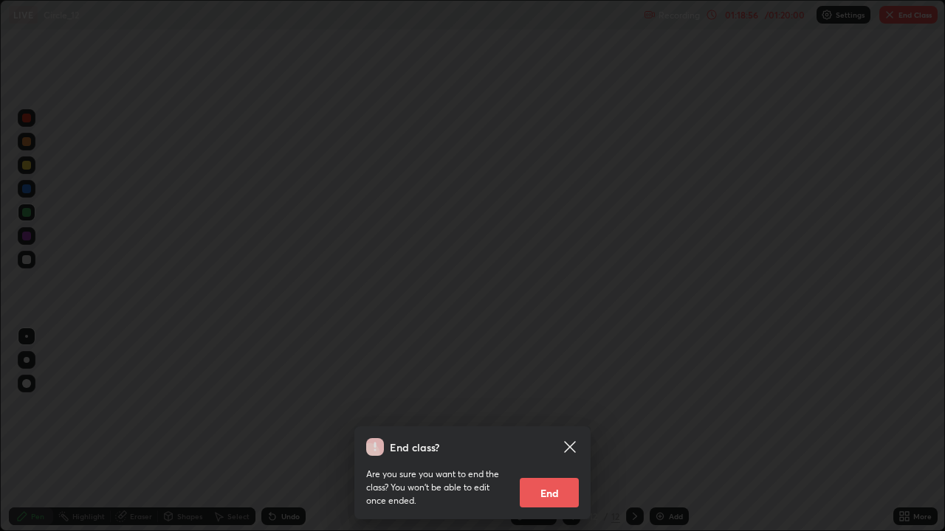
click at [556, 431] on button "End" at bounding box center [549, 493] width 59 height 30
